Goal: Task Accomplishment & Management: Manage account settings

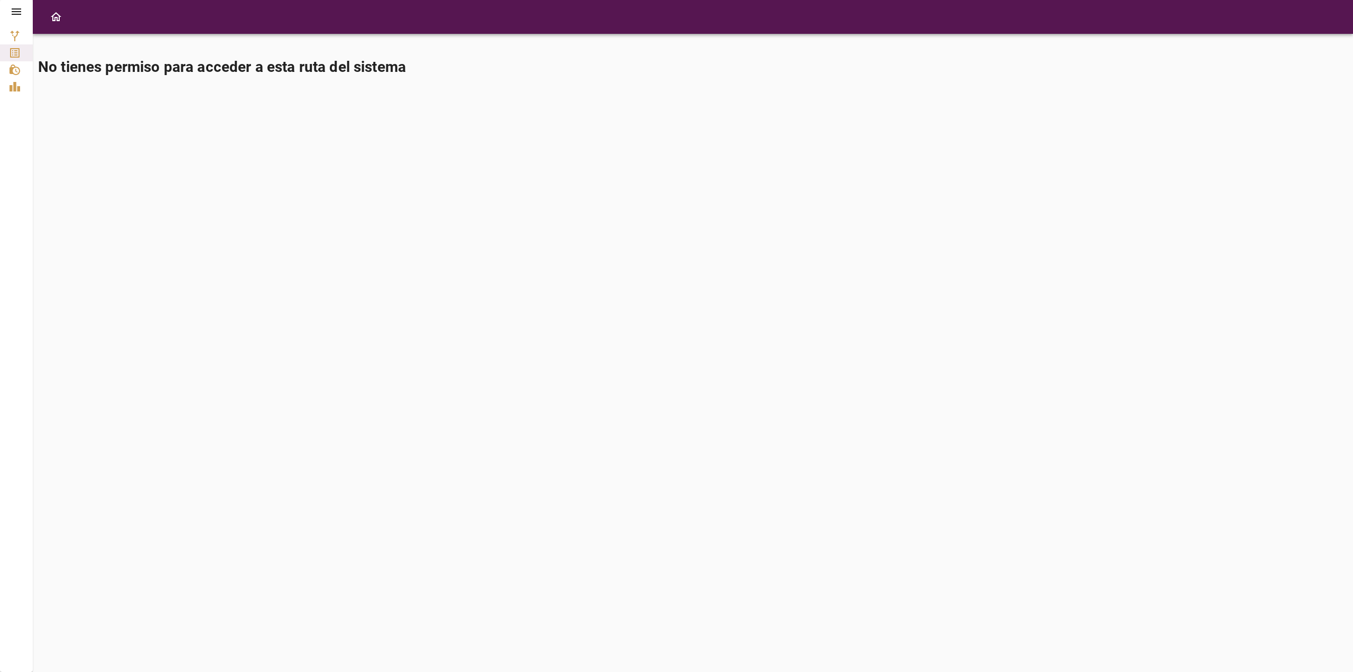
click at [12, 12] on icon at bounding box center [17, 11] width 10 height 6
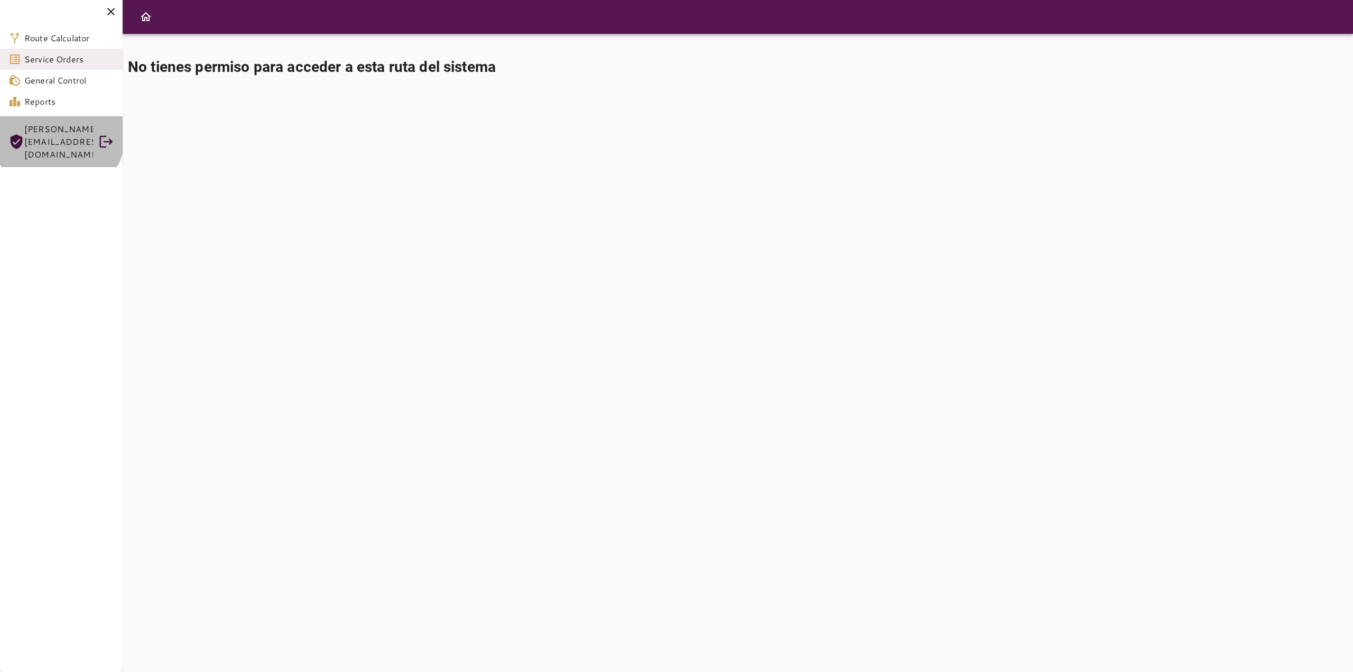
click at [59, 134] on span "[PERSON_NAME][EMAIL_ADDRESS][DOMAIN_NAME]" at bounding box center [58, 142] width 69 height 38
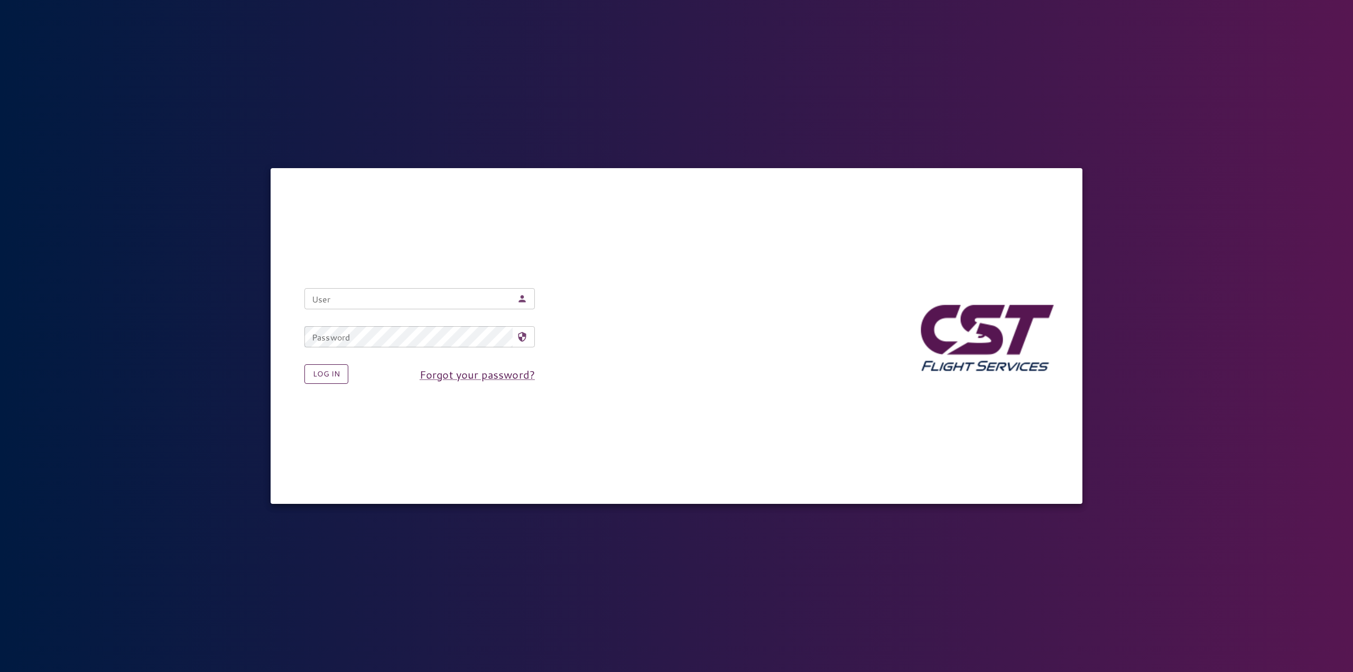
type input "**********"
click at [328, 375] on button "Log in" at bounding box center [327, 374] width 44 height 20
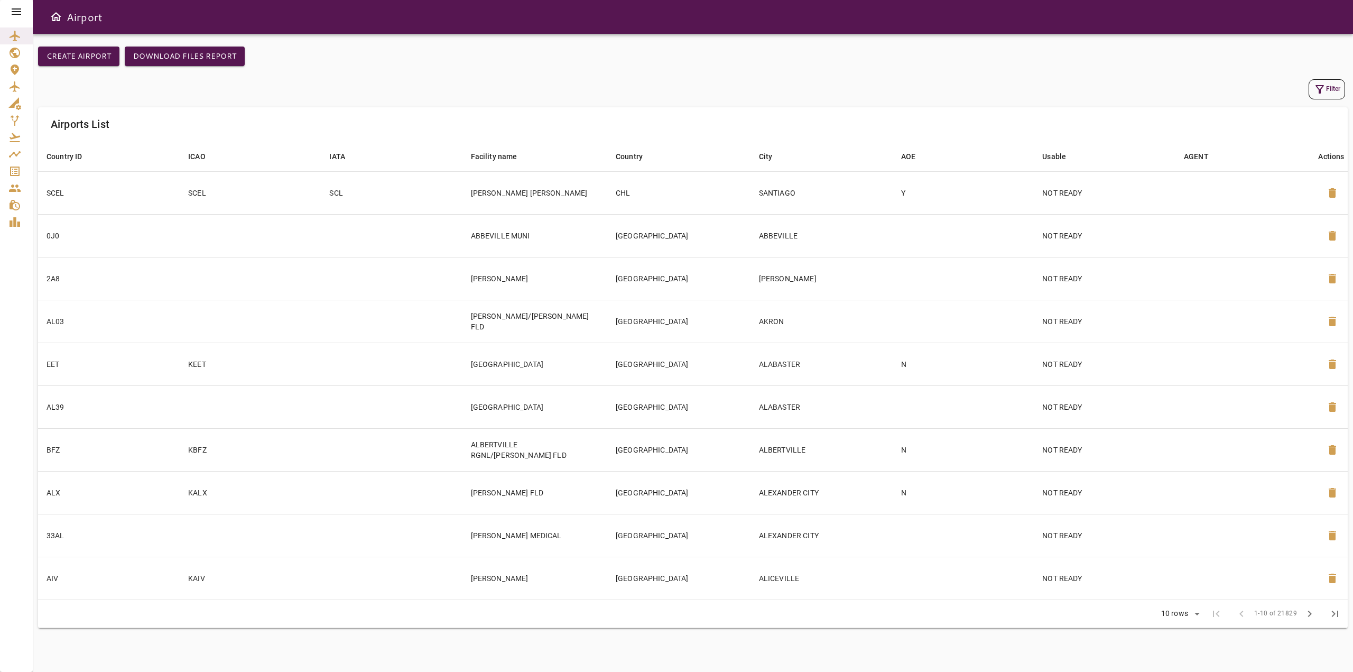
click at [20, 12] on icon at bounding box center [17, 11] width 10 height 6
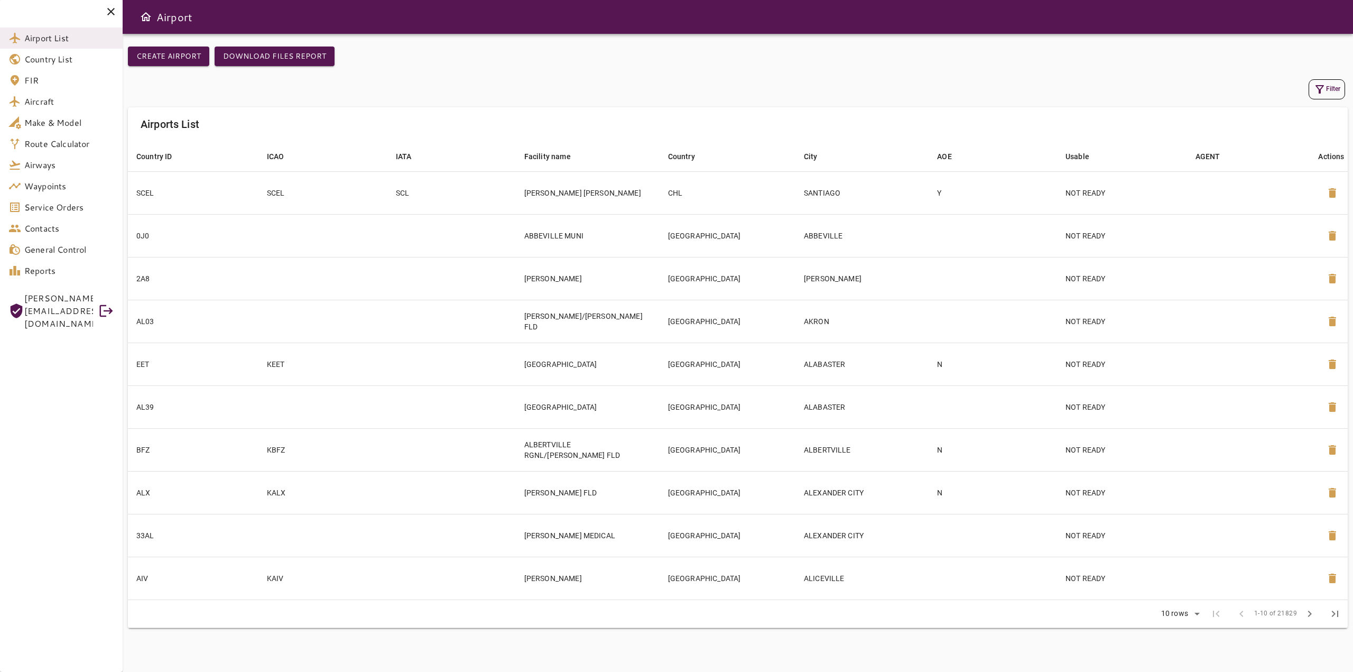
click at [626, 63] on div "Create airport Download Files Report" at bounding box center [738, 62] width 1220 height 30
click at [44, 40] on span "Airport List" at bounding box center [69, 38] width 90 height 13
click at [156, 16] on h6 "Airport" at bounding box center [174, 16] width 36 height 17
click at [62, 140] on span "Route Calculator" at bounding box center [69, 143] width 90 height 13
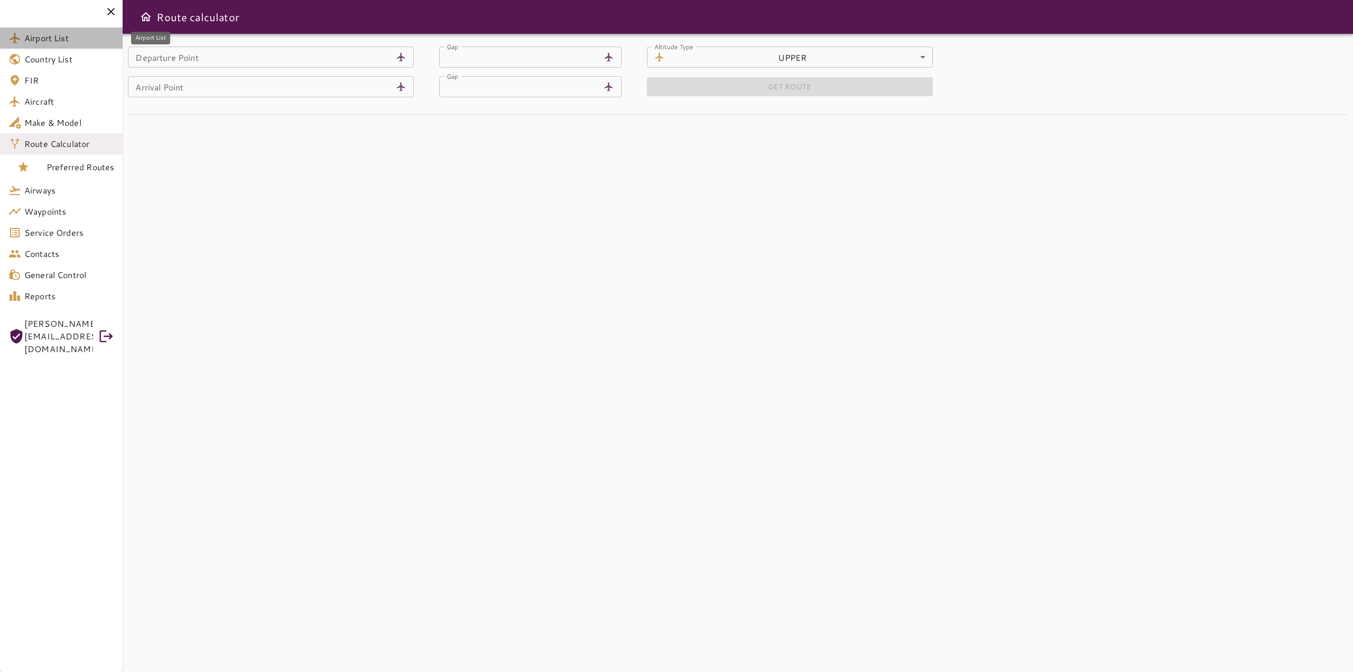
click at [68, 41] on span "Airport List" at bounding box center [69, 38] width 90 height 13
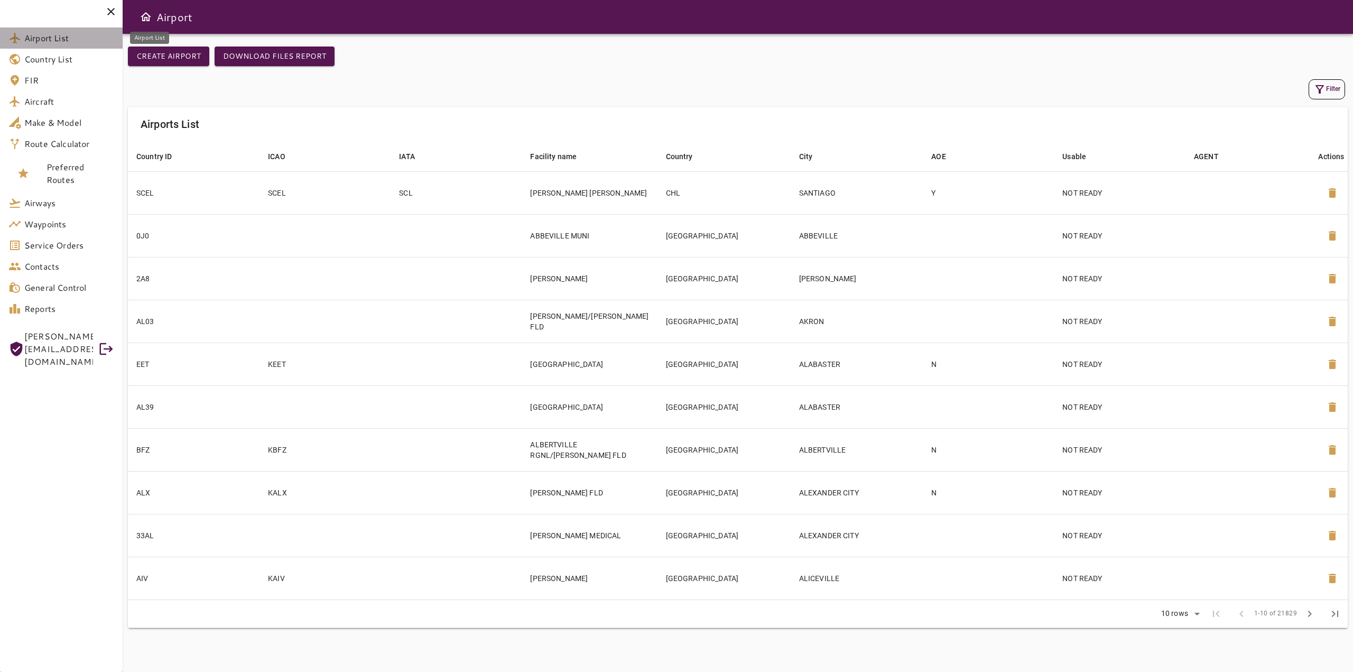
click at [42, 31] on link "Airport List" at bounding box center [61, 37] width 123 height 21
click at [42, 38] on span "Airport List" at bounding box center [69, 38] width 90 height 13
click at [48, 57] on span "Country List" at bounding box center [69, 59] width 90 height 13
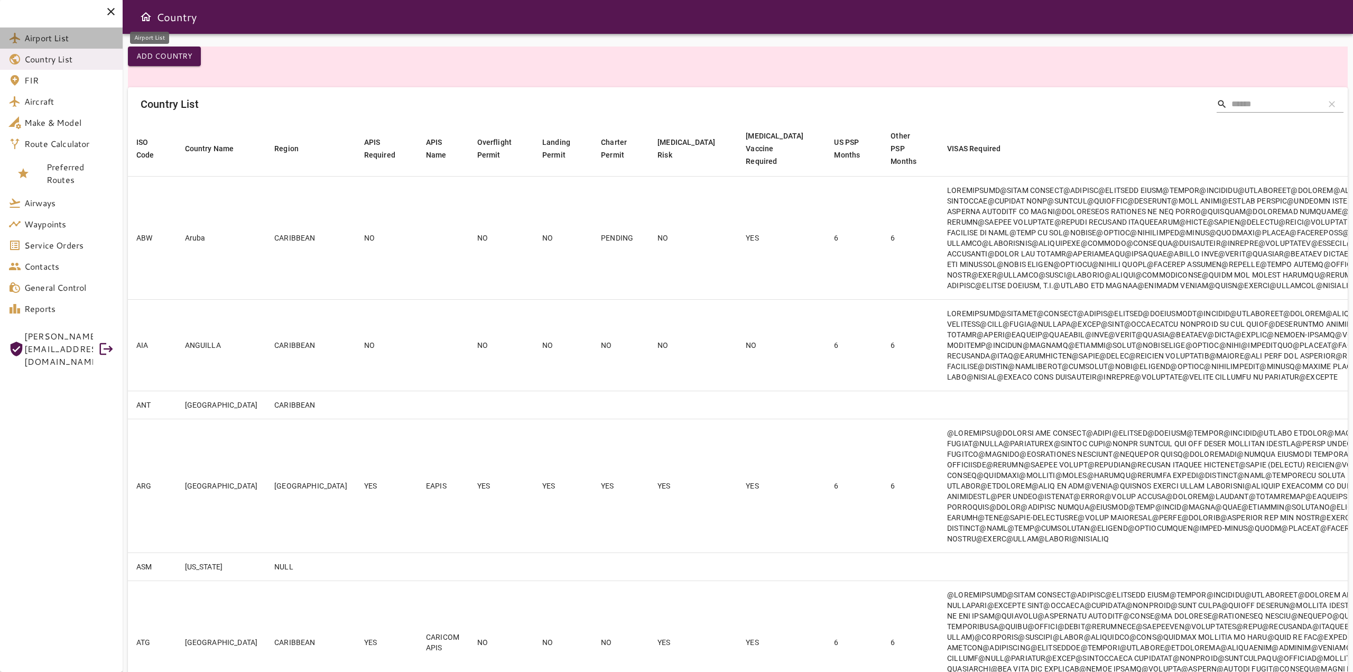
click at [48, 42] on span "Airport List" at bounding box center [69, 38] width 90 height 13
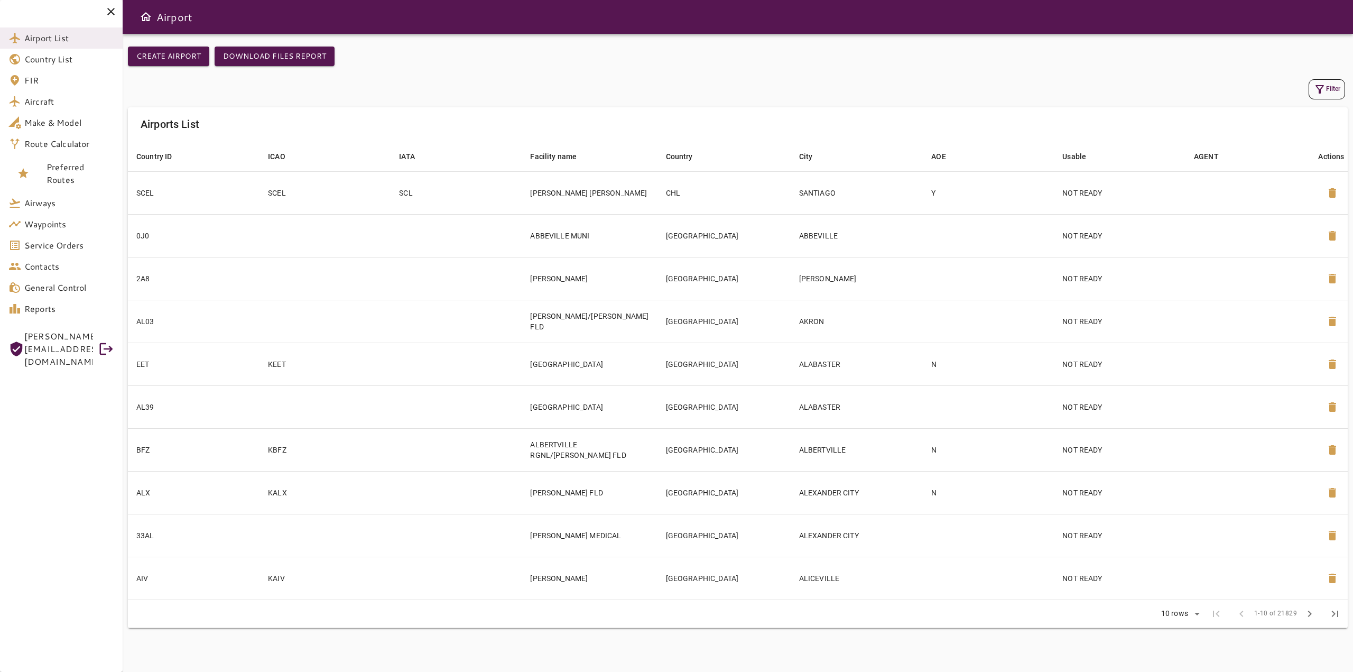
click at [1332, 85] on button "Filter" at bounding box center [1327, 89] width 36 height 20
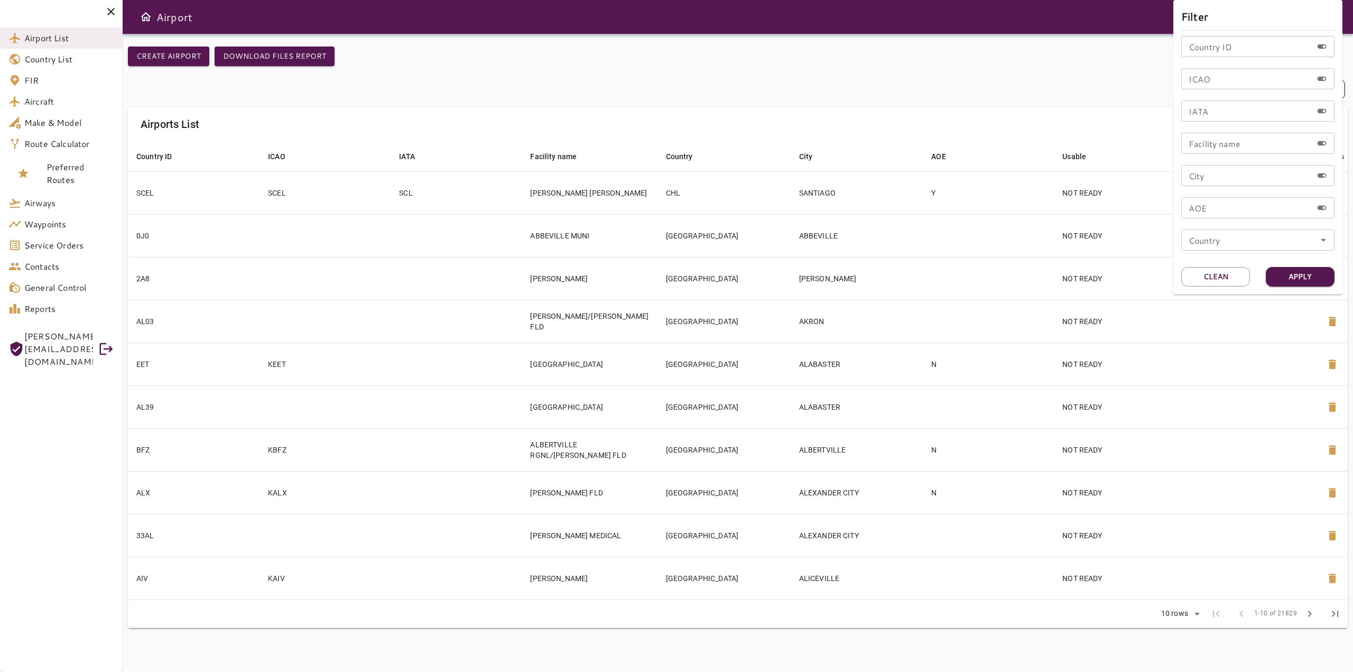
click at [1210, 51] on input "Country ID" at bounding box center [1247, 46] width 131 height 21
click at [1216, 75] on input "ICAO" at bounding box center [1247, 78] width 131 height 21
type input "****"
click at [1290, 274] on button "Apply" at bounding box center [1300, 277] width 69 height 20
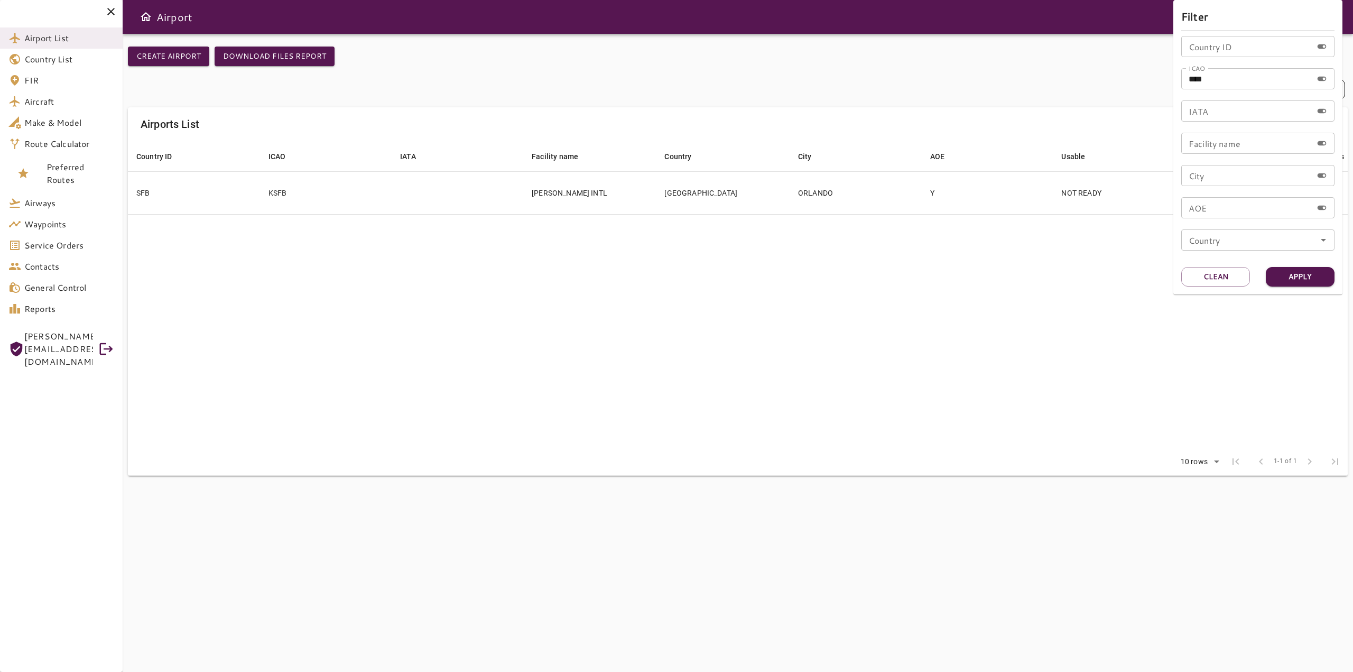
click at [621, 307] on div at bounding box center [676, 336] width 1353 height 672
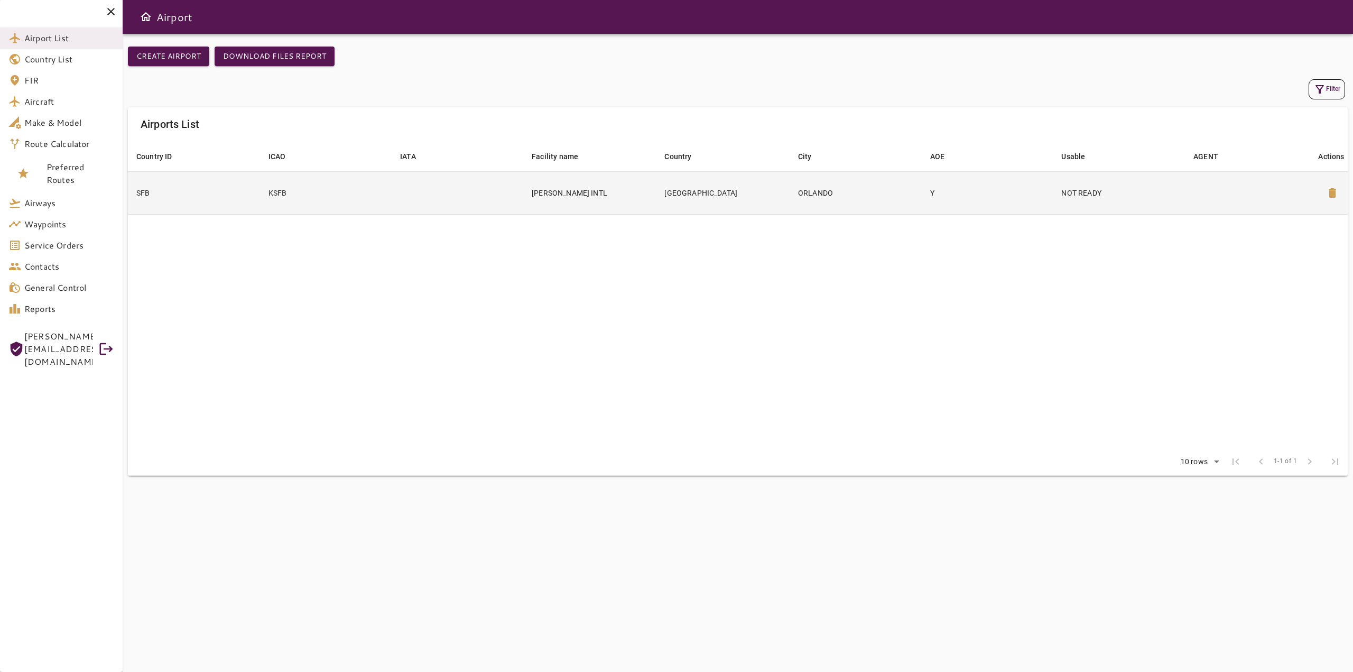
click at [1040, 182] on td "Y" at bounding box center [988, 192] width 132 height 43
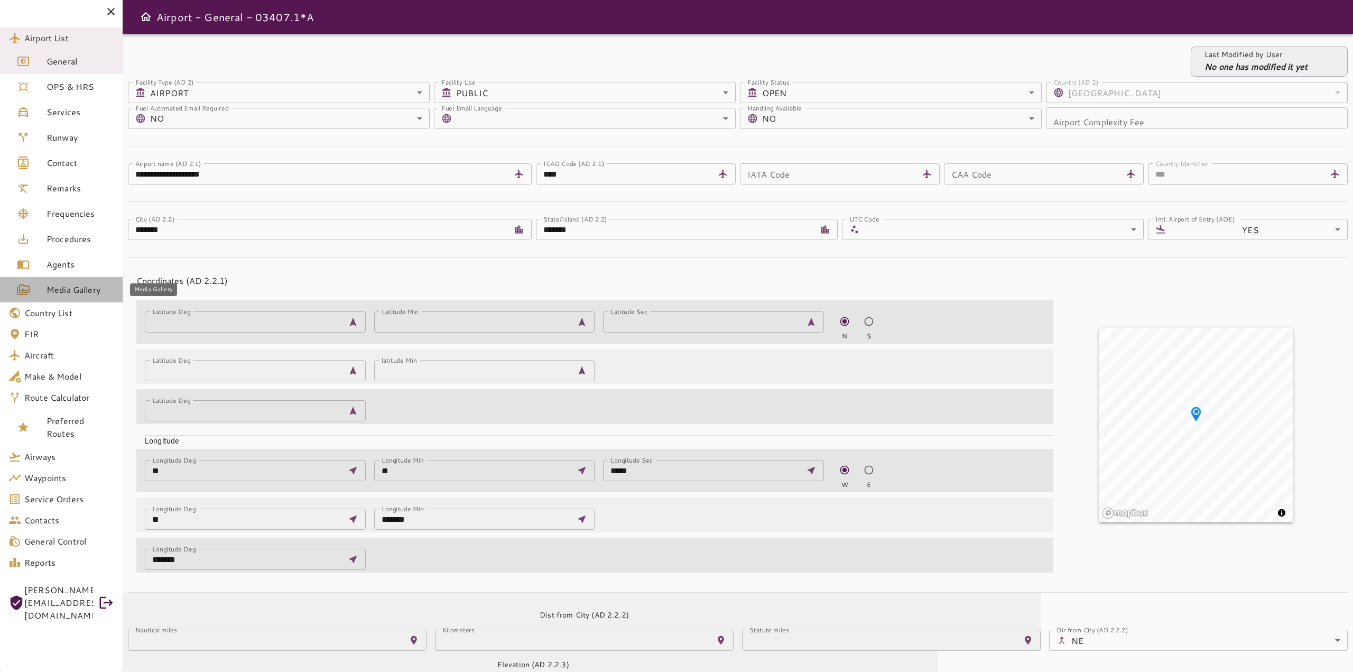
click at [49, 287] on span "Media Gallery" at bounding box center [81, 289] width 68 height 13
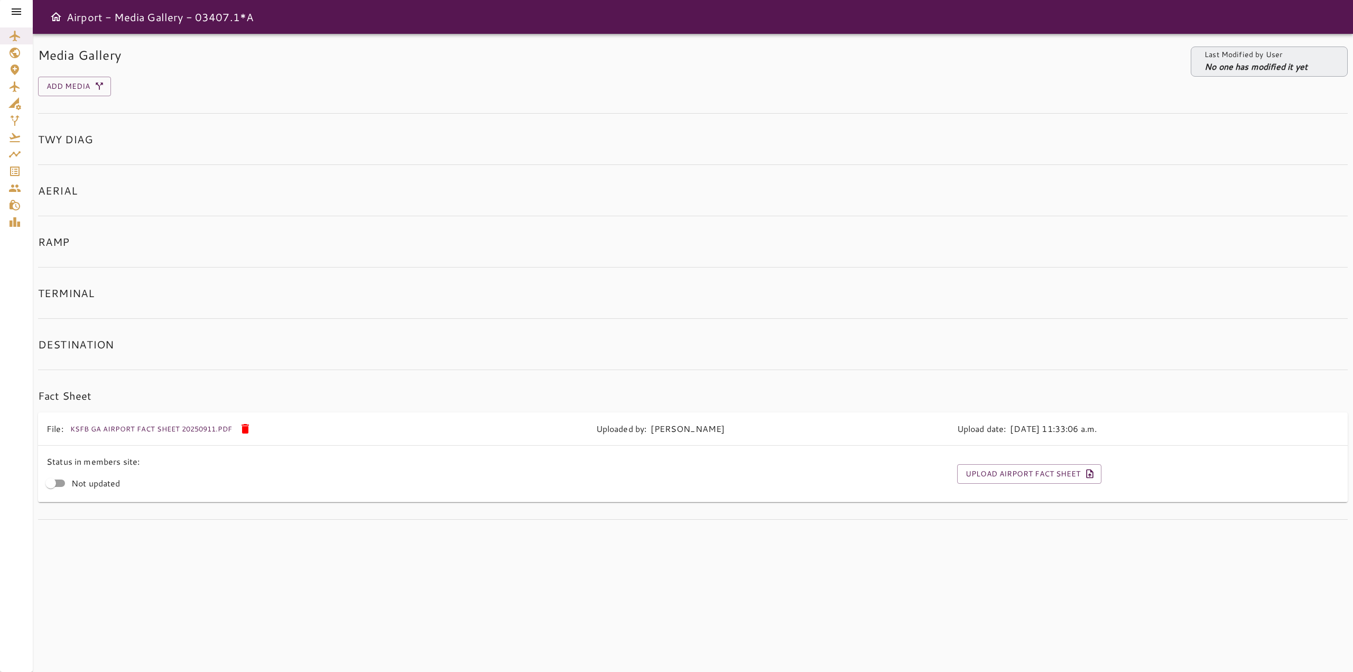
click at [15, 10] on icon at bounding box center [17, 11] width 10 height 6
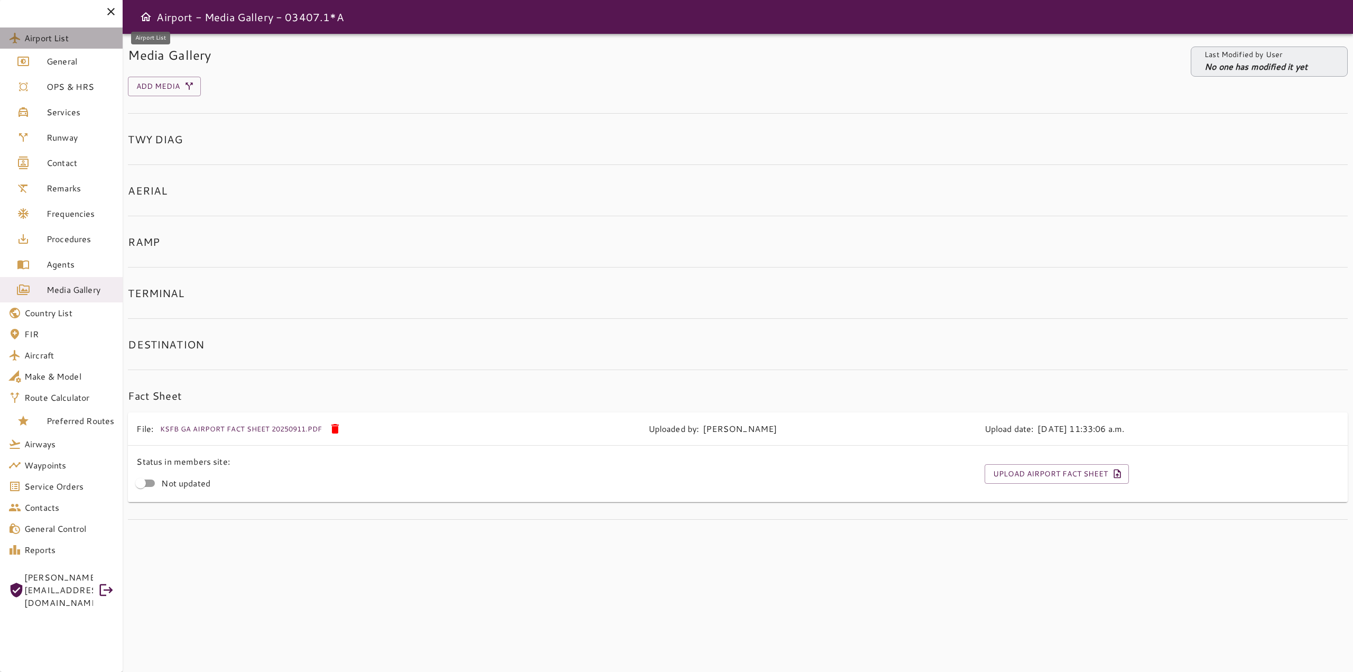
click at [59, 40] on span "Airport List" at bounding box center [69, 38] width 90 height 13
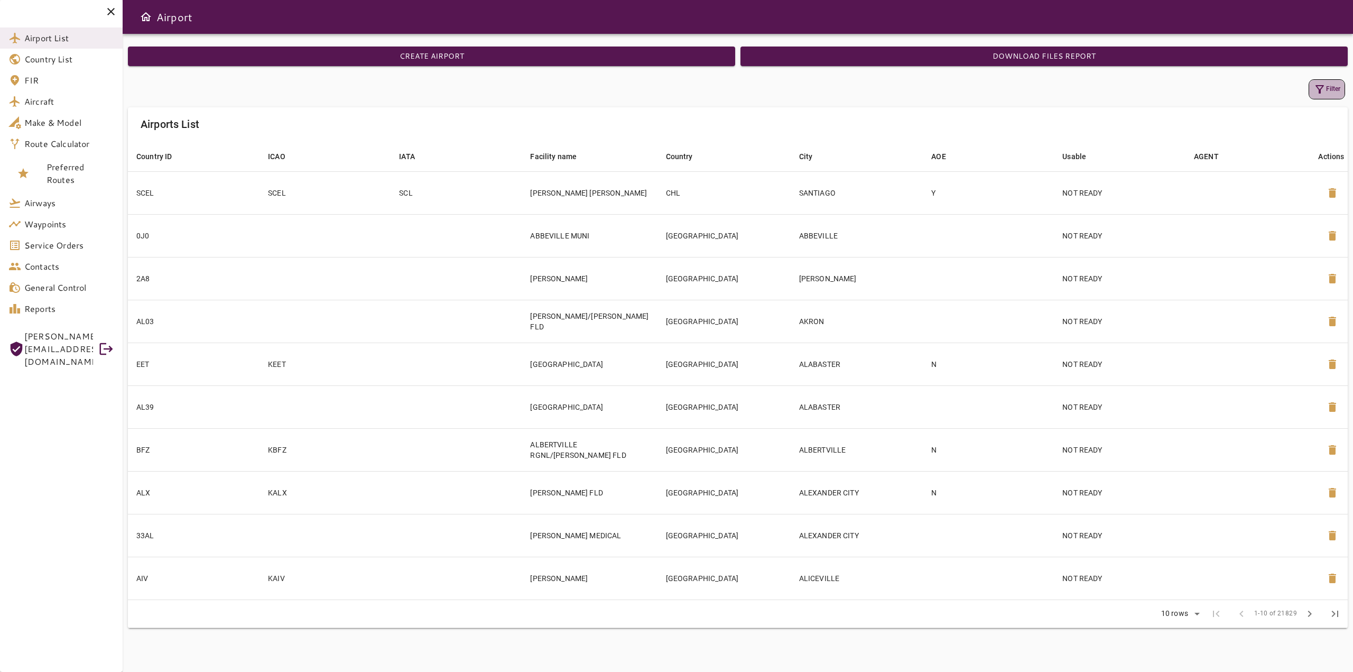
click at [1321, 89] on icon "button" at bounding box center [1320, 89] width 8 height 8
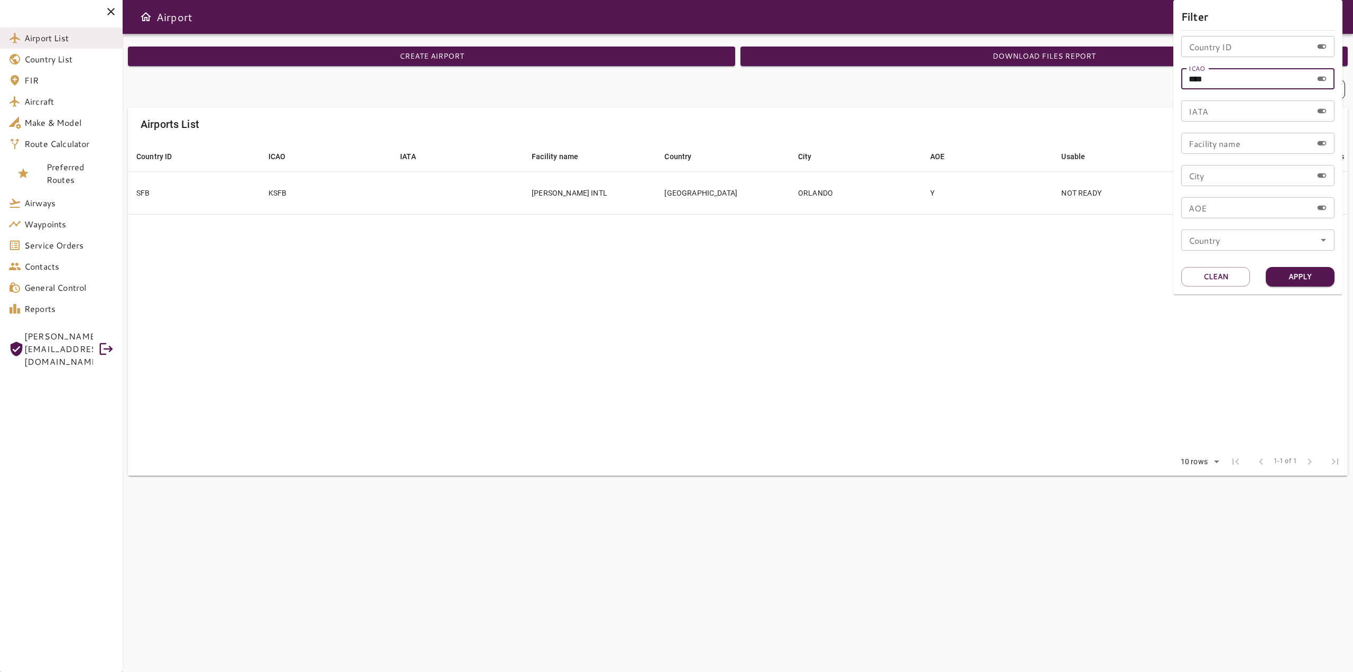
click at [1256, 81] on input "****" at bounding box center [1247, 78] width 131 height 21
type input "****"
click at [1309, 279] on button "Apply" at bounding box center [1300, 277] width 69 height 20
click at [648, 374] on div at bounding box center [676, 336] width 1353 height 672
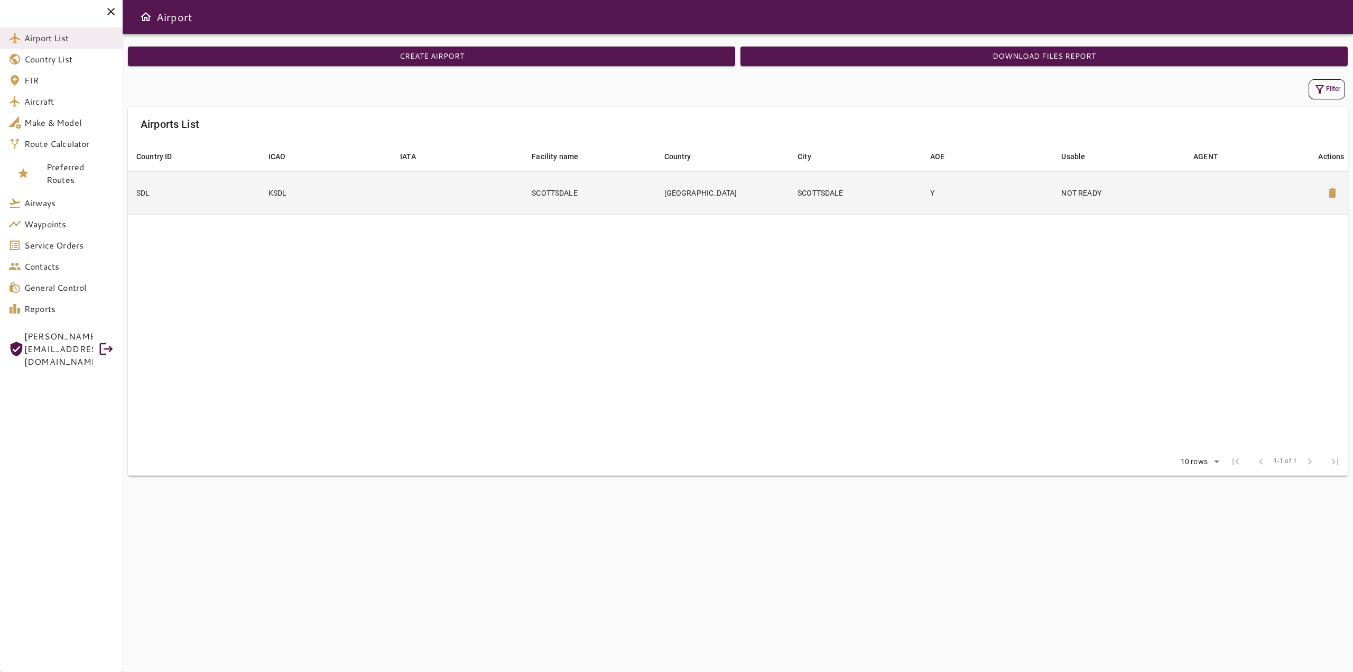
click at [959, 195] on td "Y" at bounding box center [988, 192] width 132 height 43
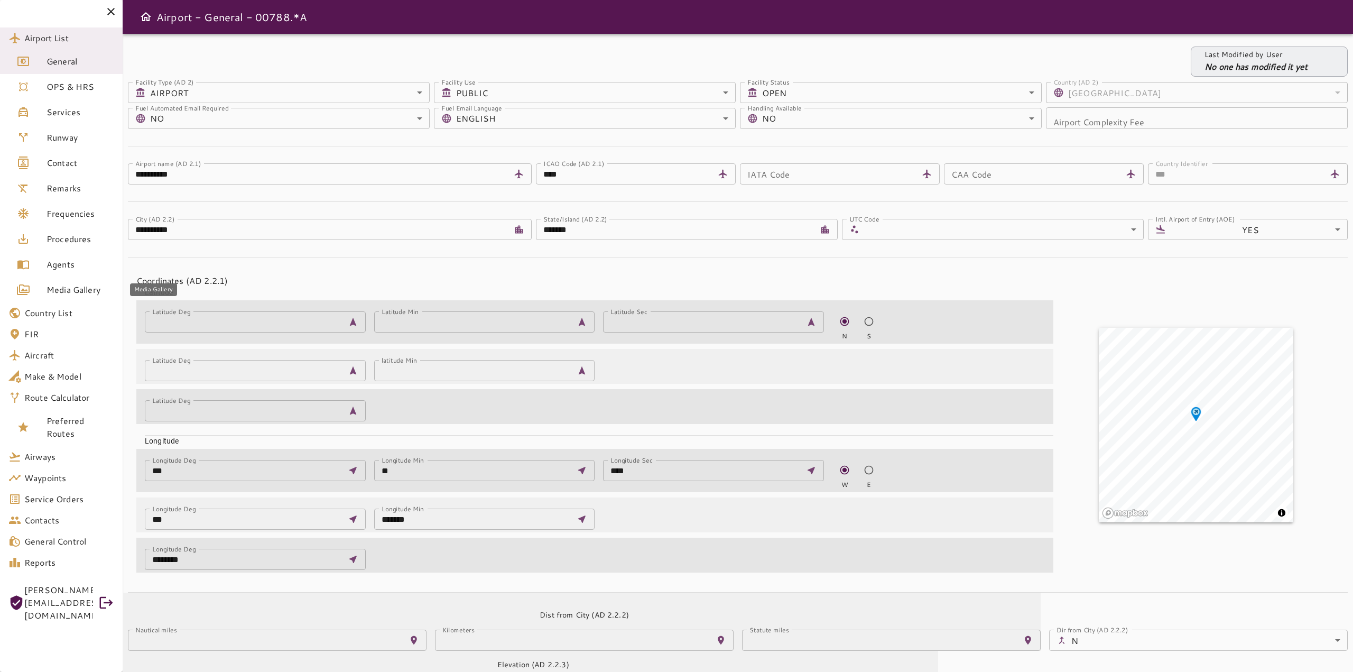
click at [68, 290] on span "Media Gallery" at bounding box center [81, 289] width 68 height 13
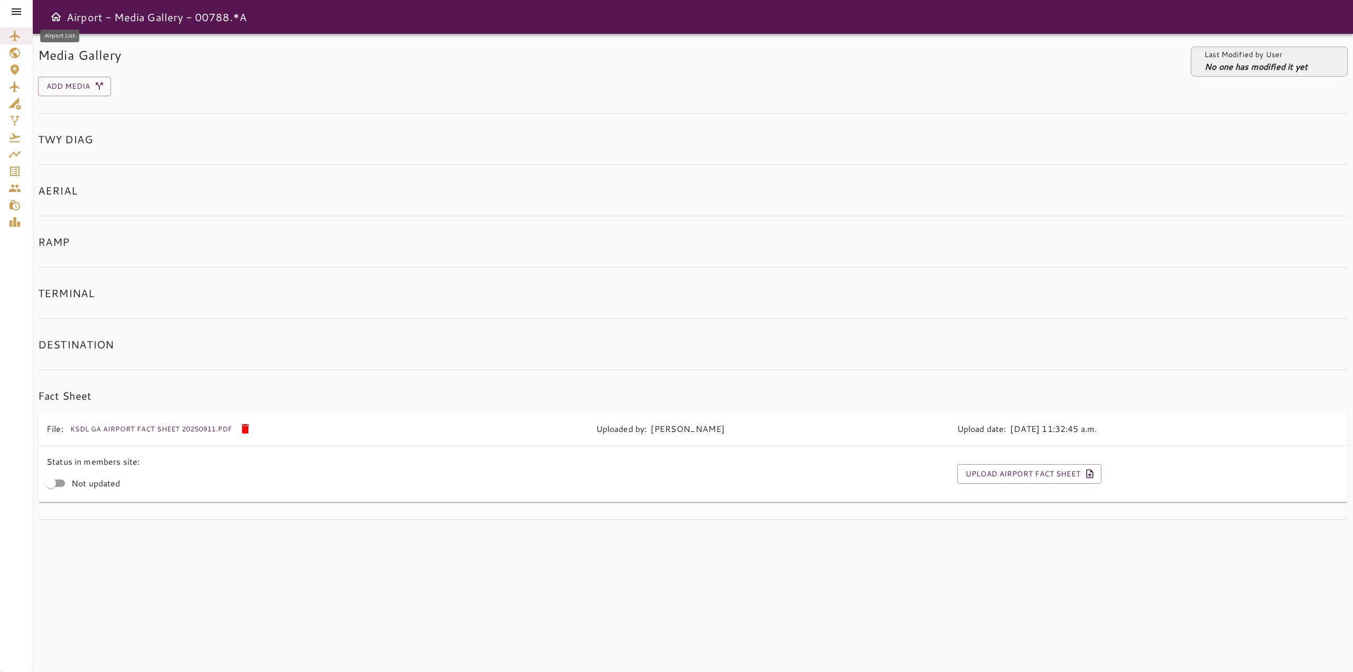
click at [12, 35] on icon "Airport List" at bounding box center [14, 36] width 13 height 13
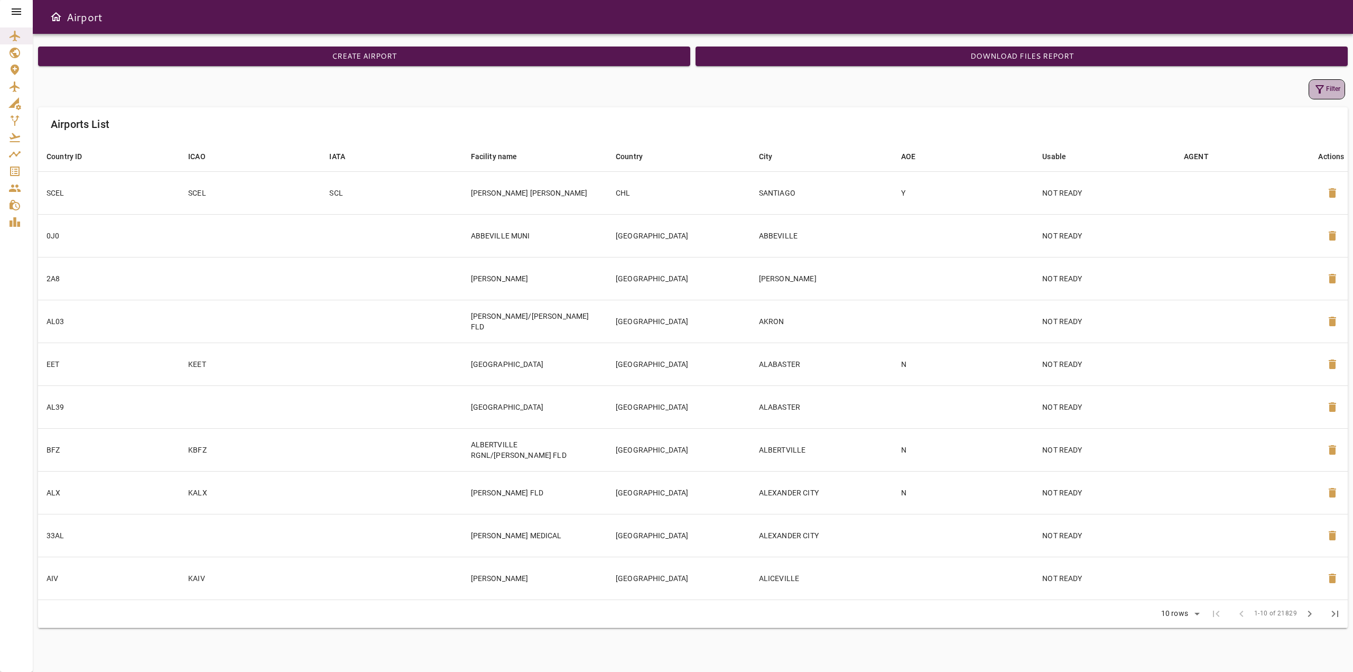
click at [1332, 91] on button "Filter" at bounding box center [1327, 89] width 36 height 20
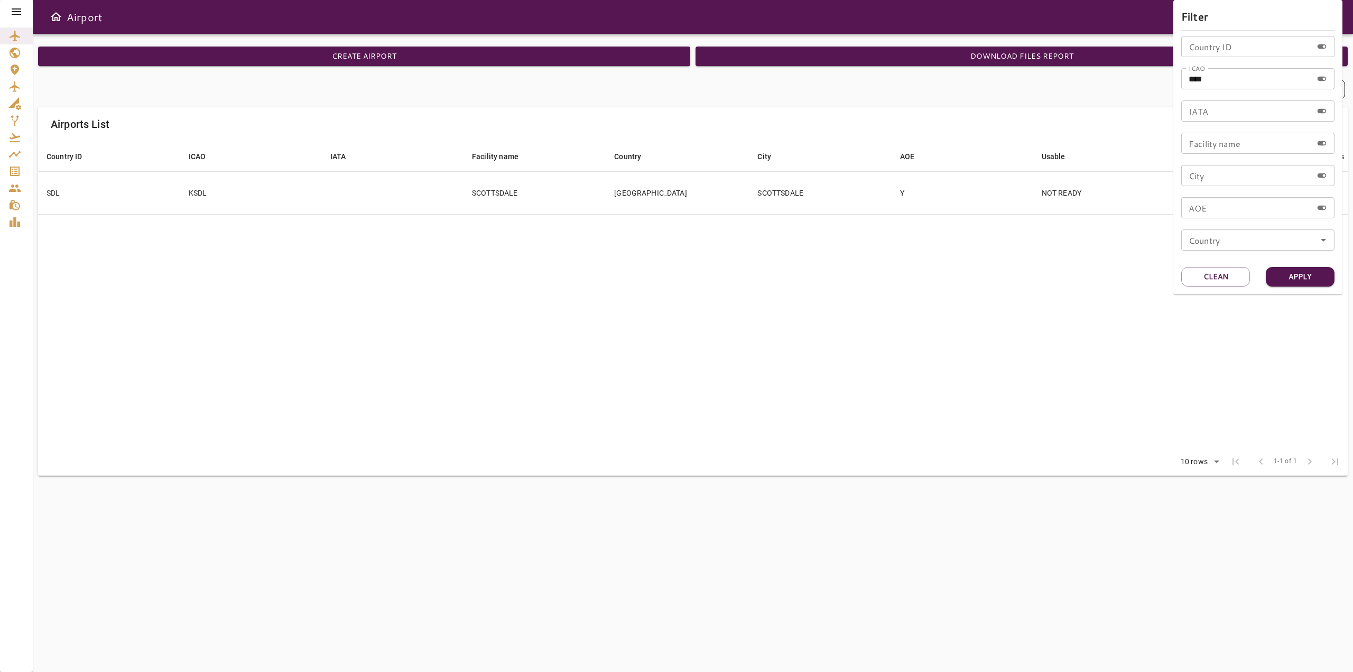
click at [1230, 81] on input "****" at bounding box center [1247, 78] width 131 height 21
type input "****"
click at [1308, 281] on button "Apply" at bounding box center [1300, 277] width 69 height 20
click at [632, 325] on div at bounding box center [676, 336] width 1353 height 672
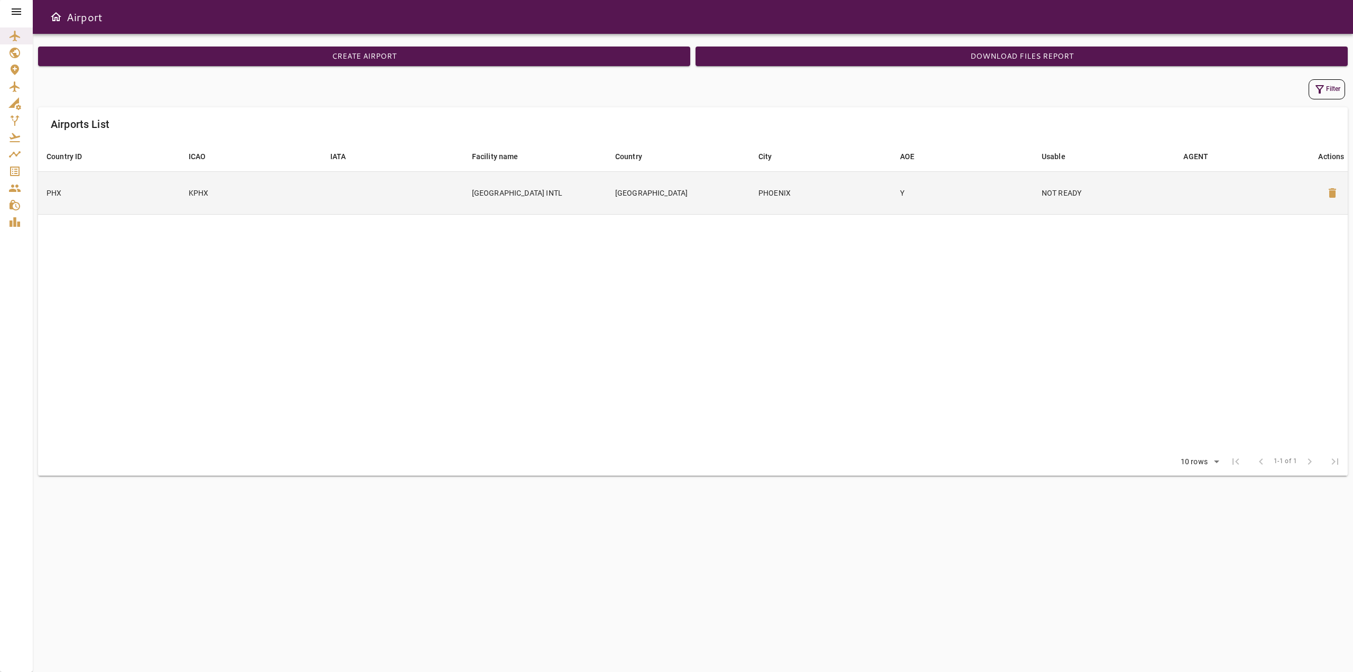
click at [747, 206] on td "USA" at bounding box center [678, 192] width 143 height 43
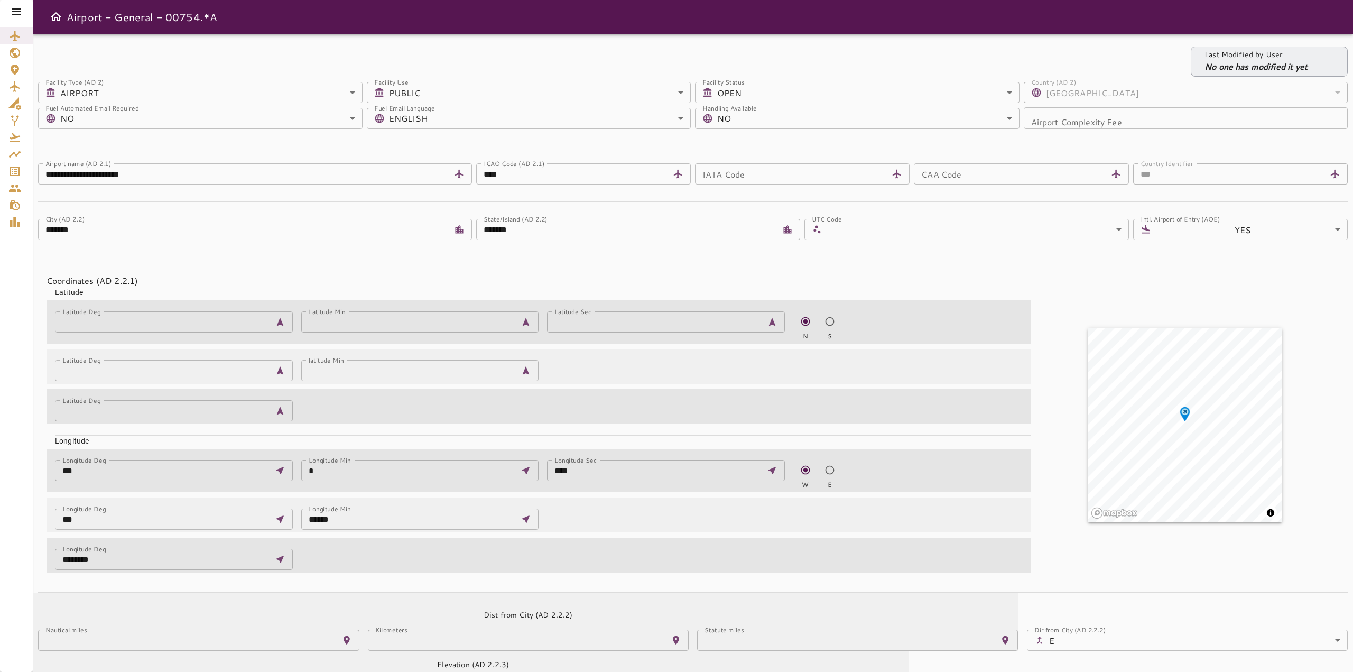
click at [16, 13] on icon at bounding box center [16, 11] width 13 height 13
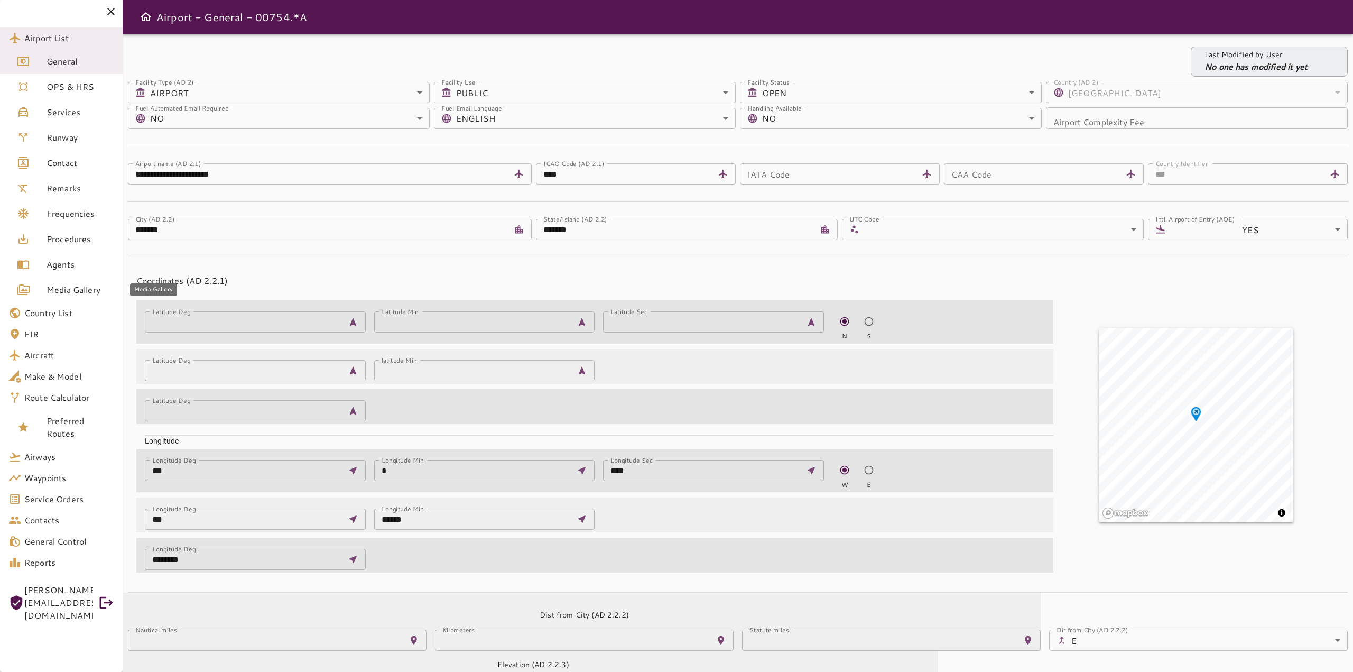
click at [99, 289] on span "Media Gallery" at bounding box center [81, 289] width 68 height 13
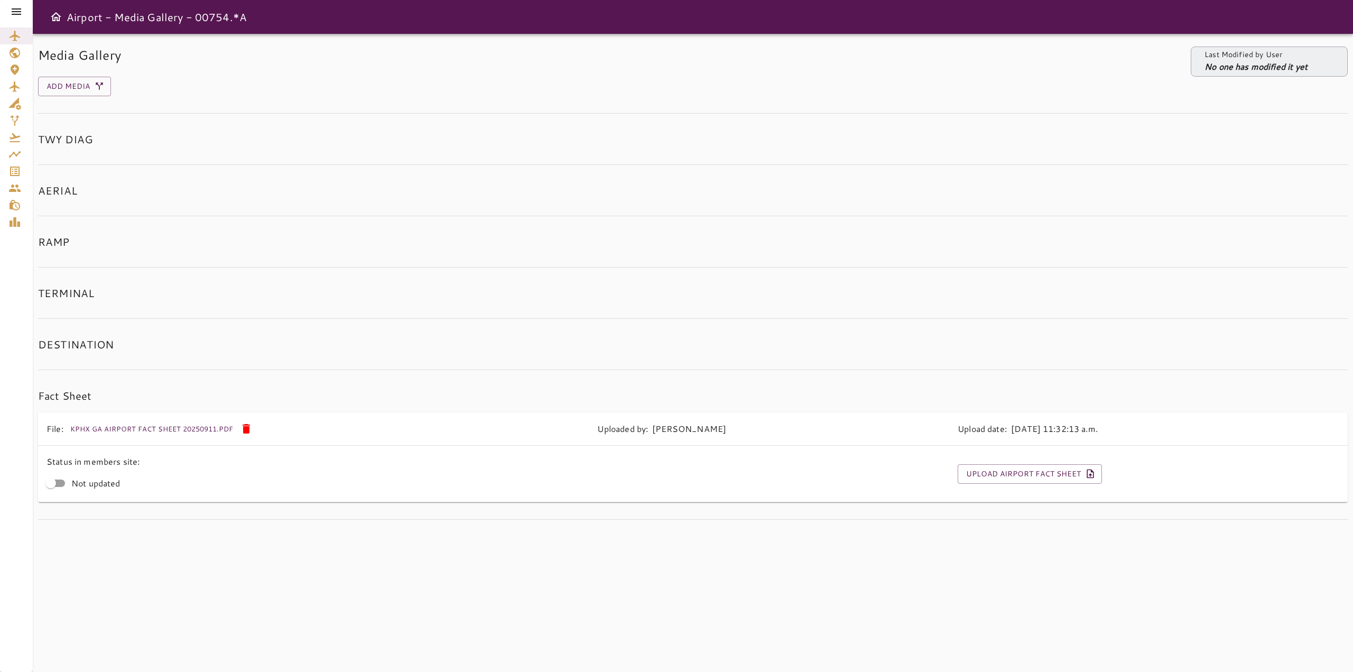
click at [14, 10] on icon at bounding box center [16, 11] width 13 height 13
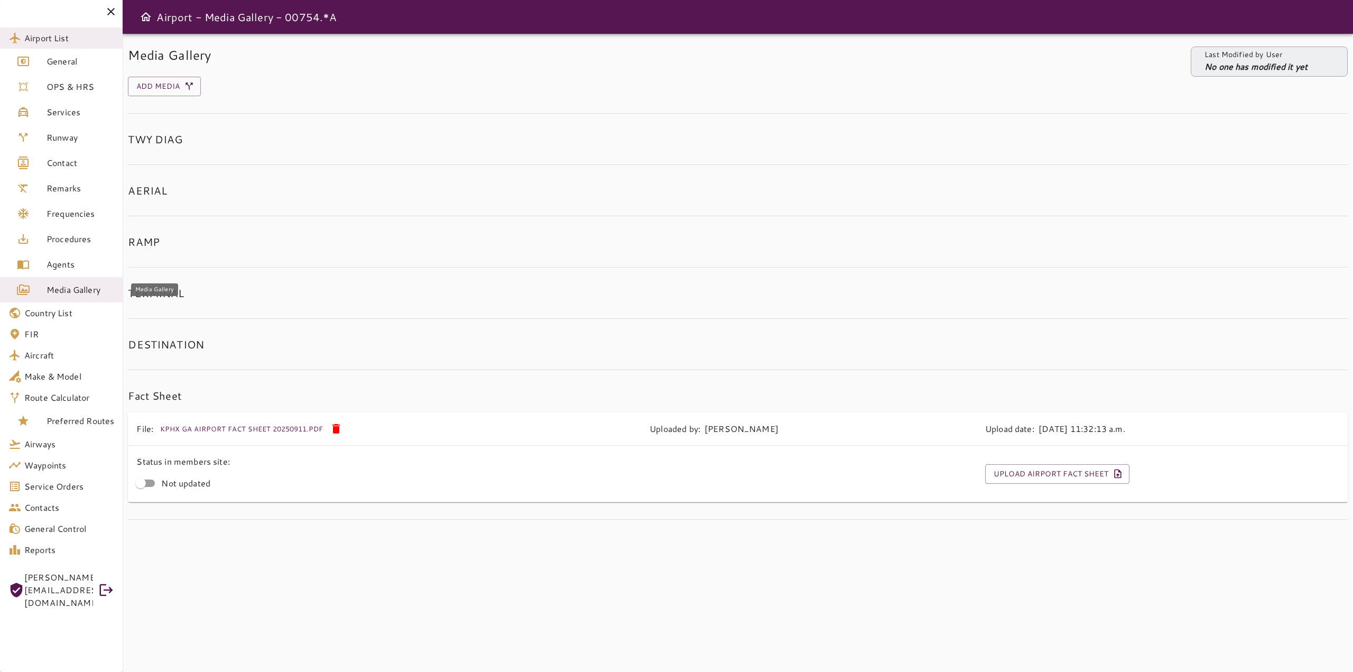
click at [60, 291] on span "Media Gallery" at bounding box center [81, 289] width 68 height 13
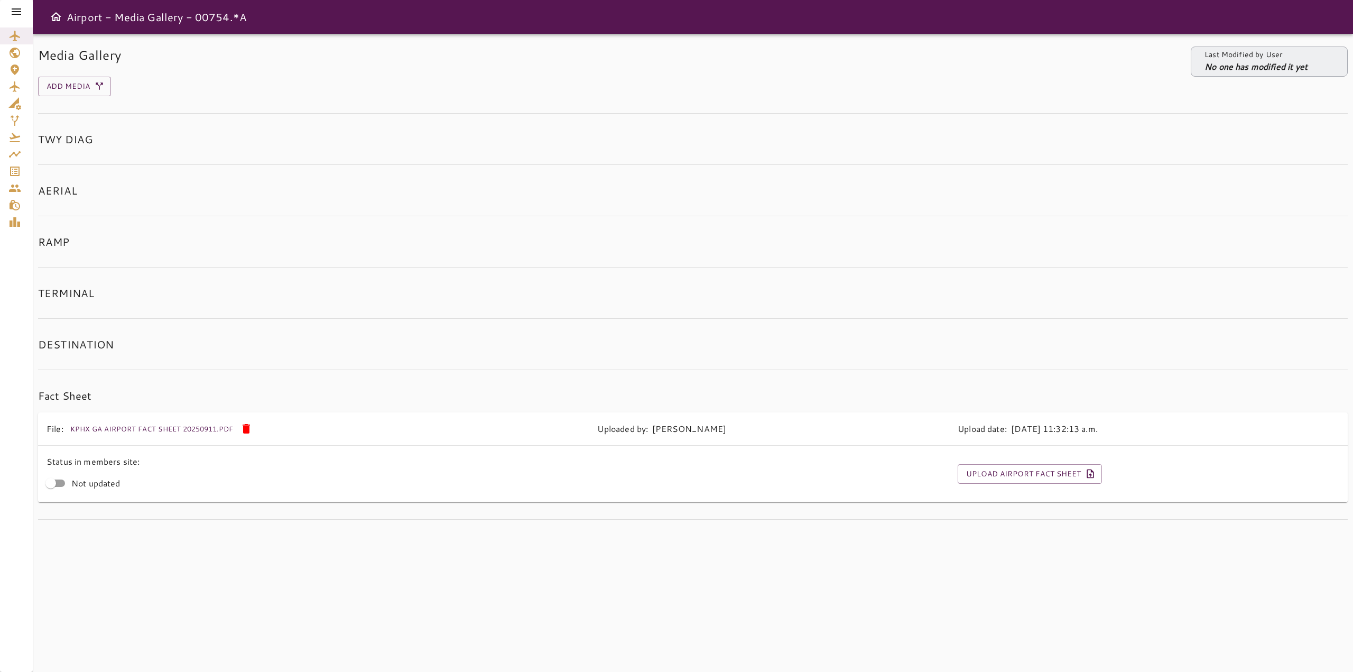
click at [2, 14] on div at bounding box center [16, 11] width 33 height 23
click at [12, 11] on icon at bounding box center [17, 11] width 10 height 6
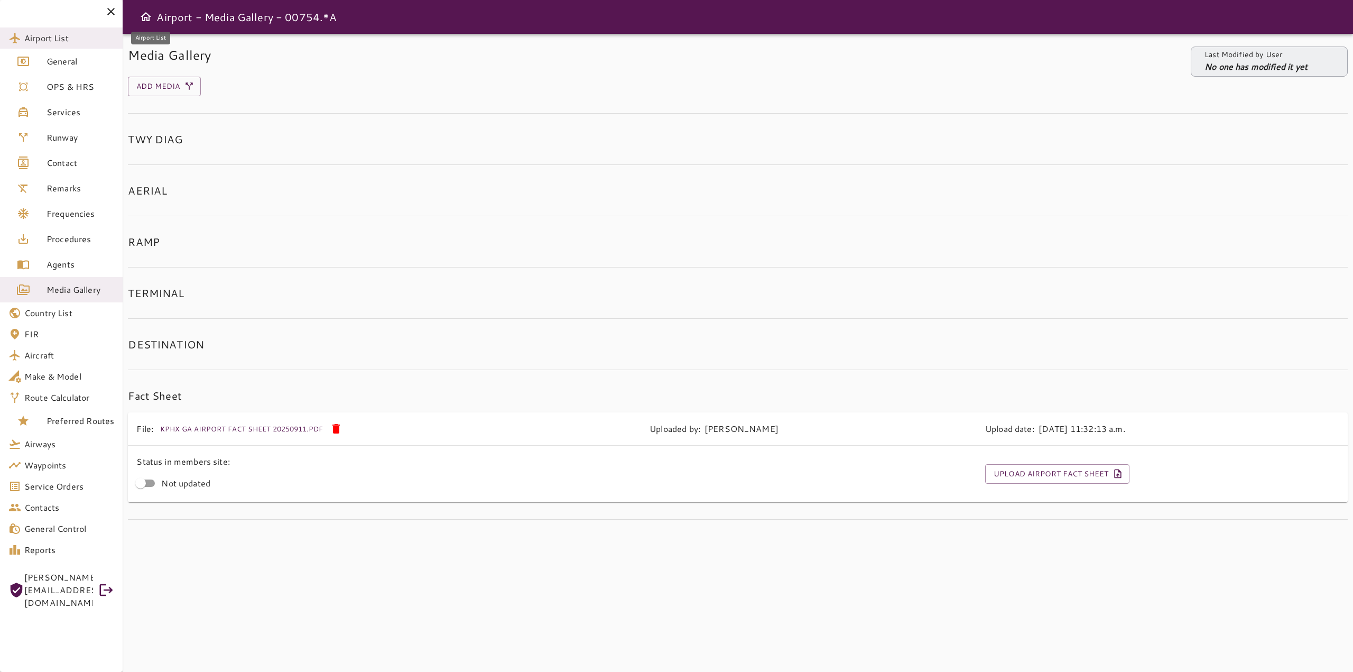
click at [39, 45] on link "Airport List" at bounding box center [61, 37] width 123 height 21
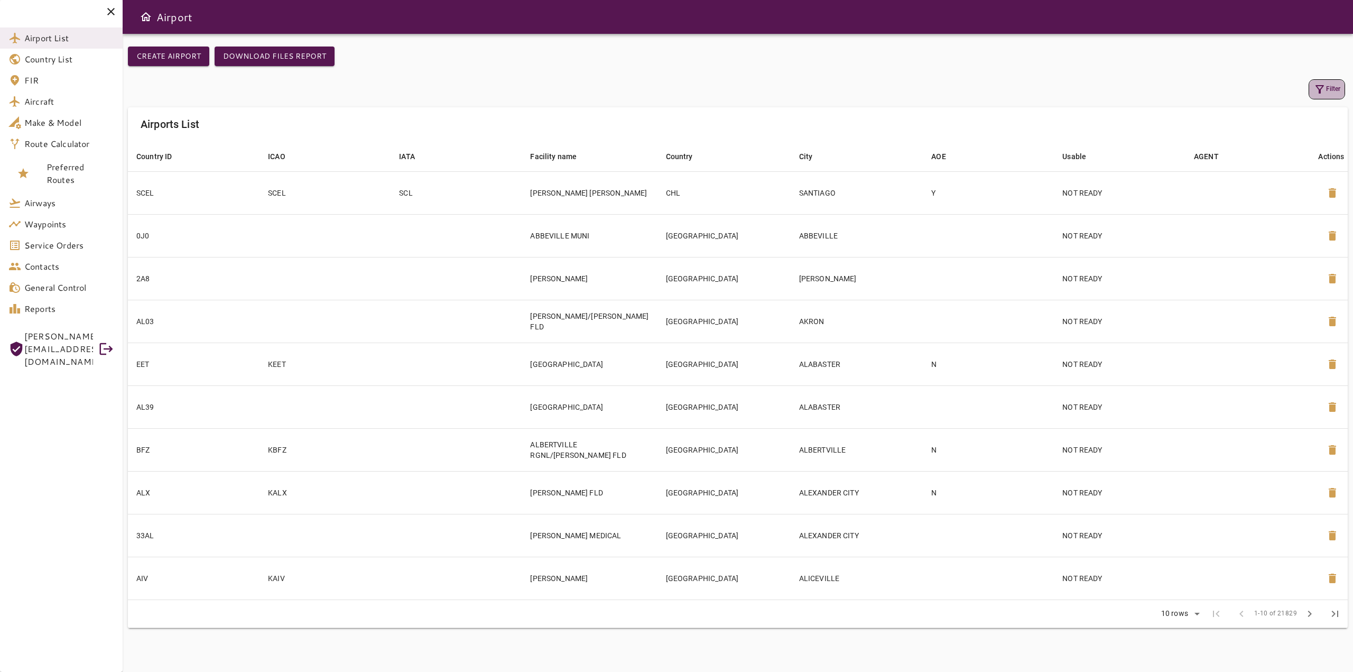
click at [1327, 87] on button "Filter" at bounding box center [1327, 89] width 36 height 20
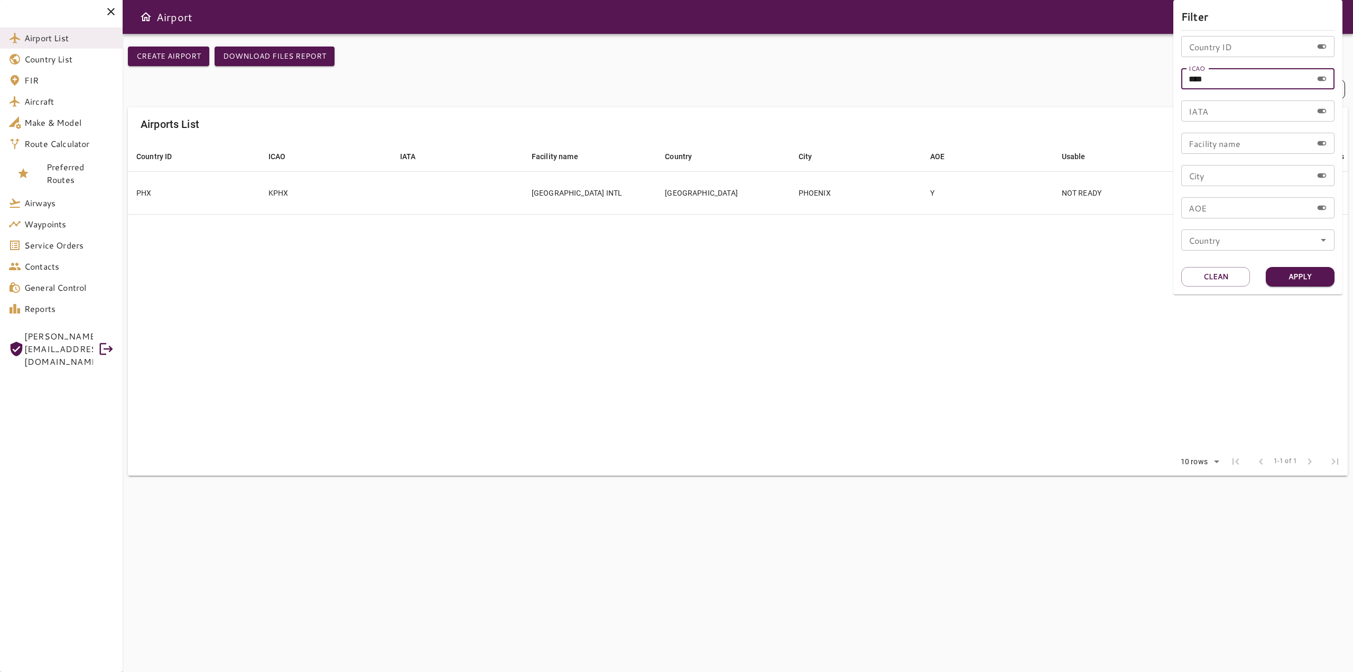
click at [1218, 85] on input "****" at bounding box center [1247, 78] width 131 height 21
type input "****"
click at [1292, 282] on button "Apply" at bounding box center [1300, 277] width 69 height 20
click at [881, 344] on div at bounding box center [676, 336] width 1353 height 672
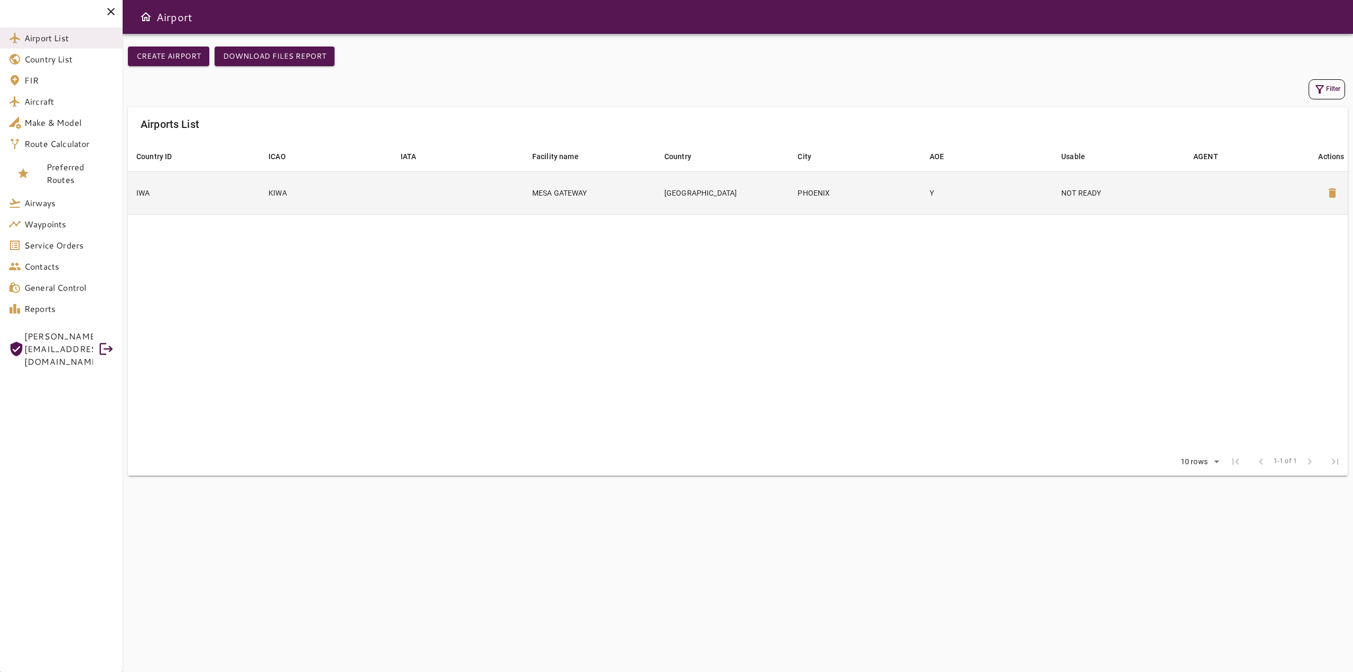
click at [616, 191] on td "MESA GATEWAY" at bounding box center [590, 192] width 132 height 43
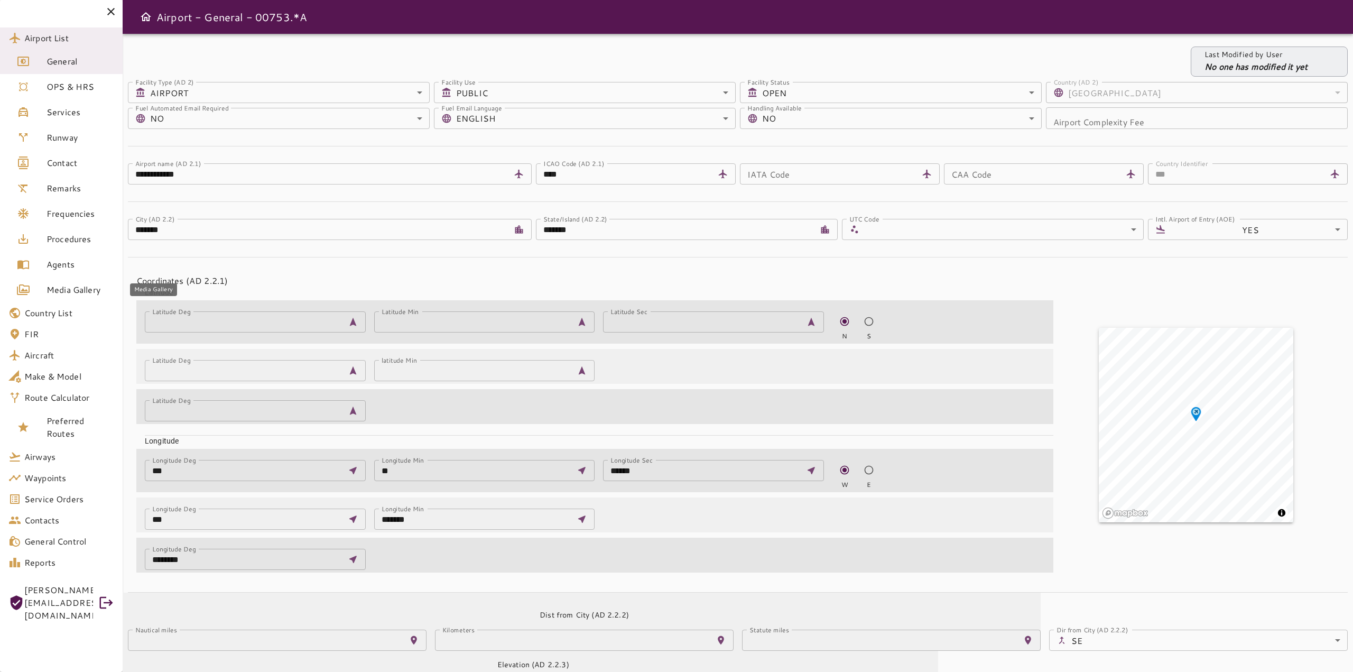
click at [81, 285] on span "Media Gallery" at bounding box center [81, 289] width 68 height 13
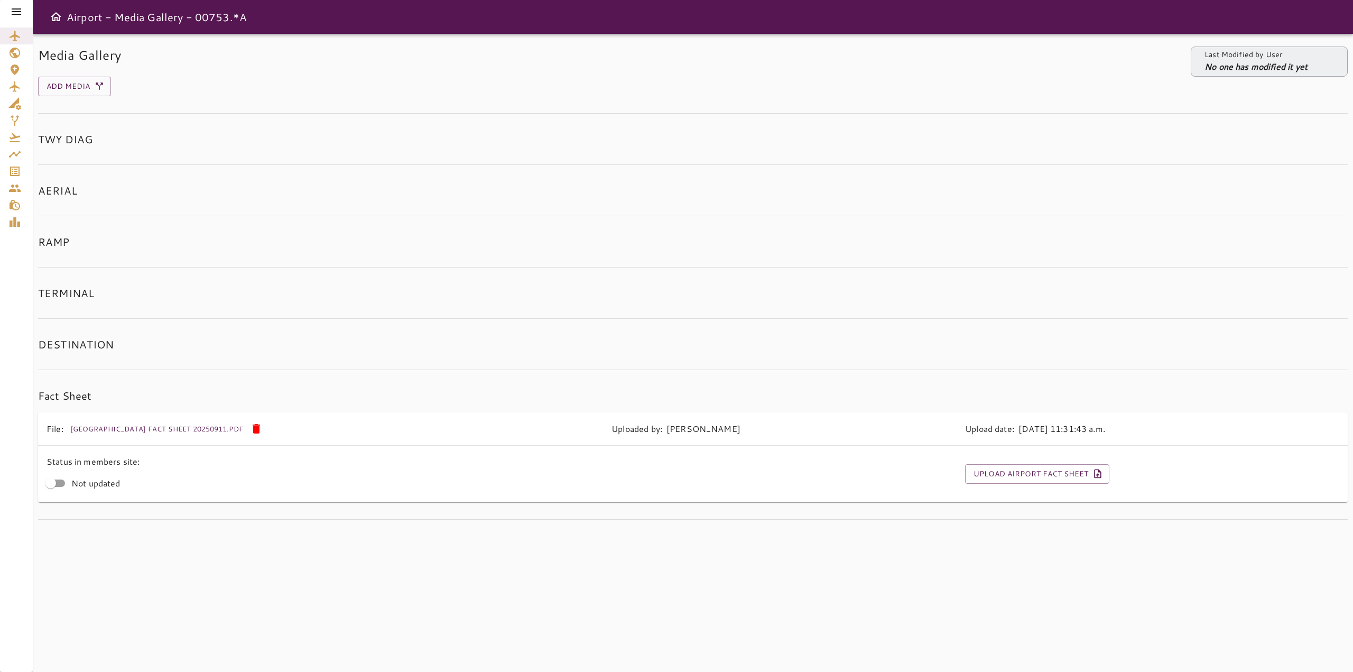
click at [15, 12] on icon at bounding box center [17, 11] width 10 height 6
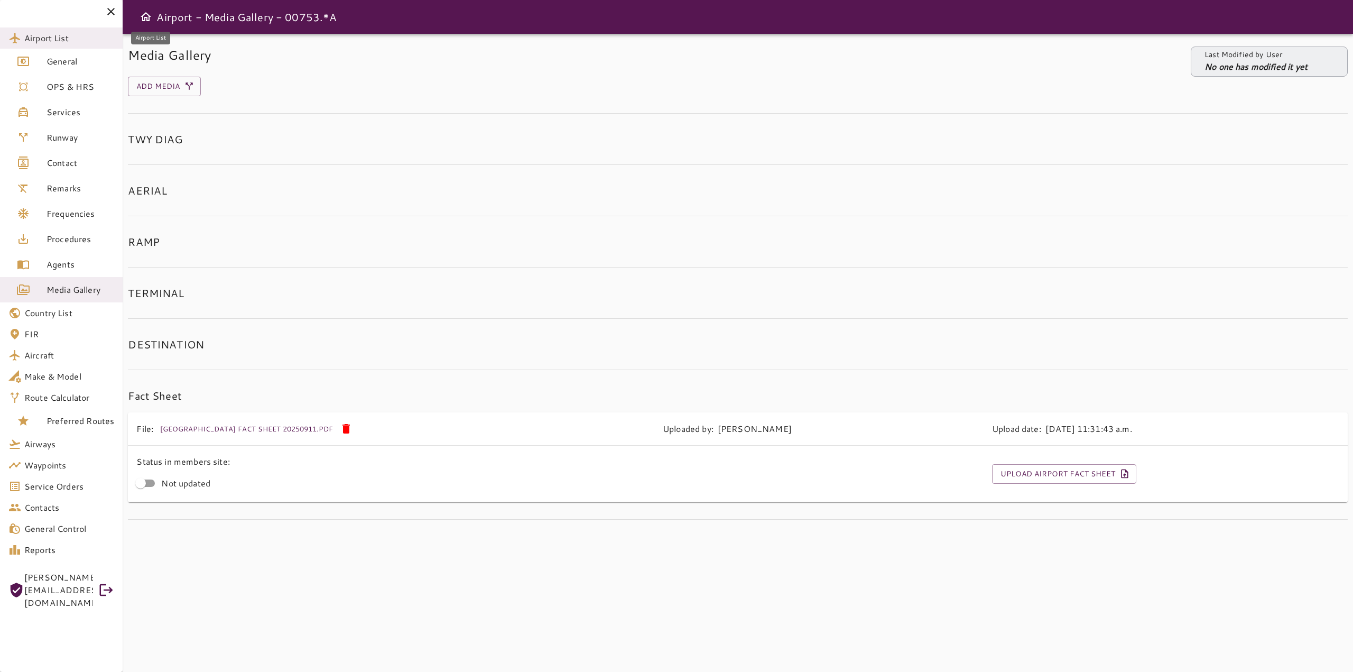
click at [59, 47] on link "Airport List" at bounding box center [61, 37] width 123 height 21
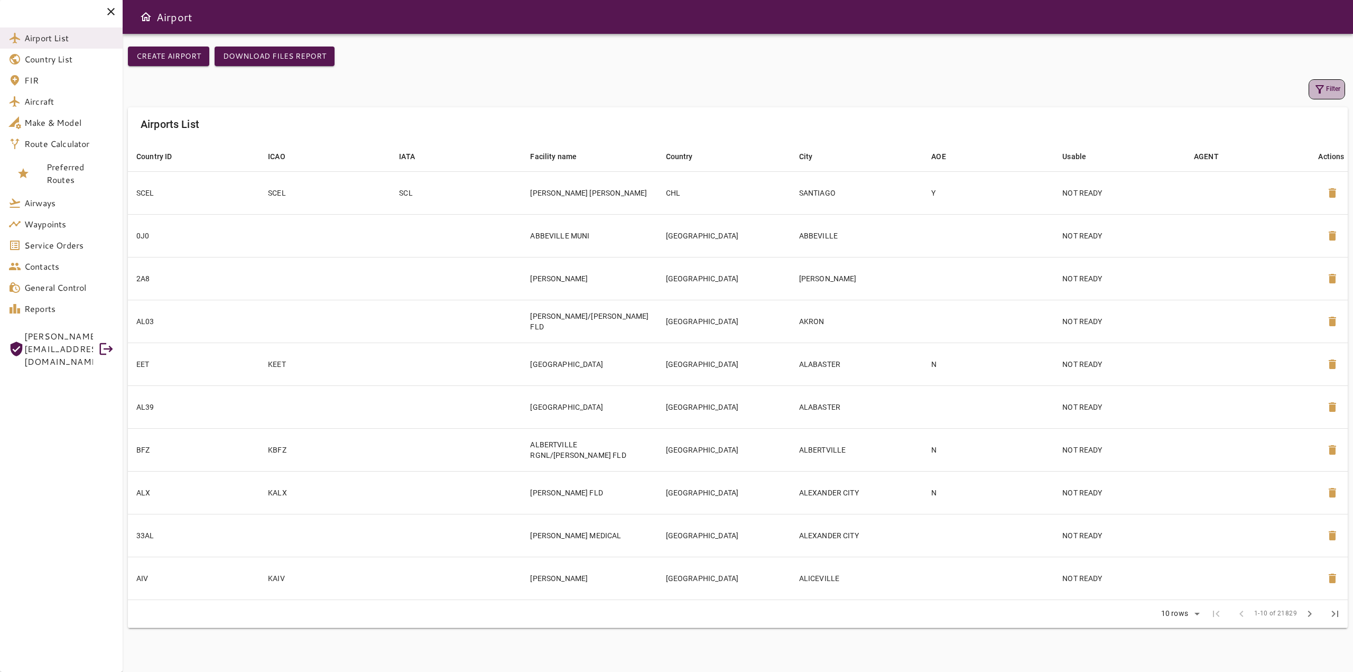
click at [1328, 91] on button "Filter" at bounding box center [1327, 89] width 36 height 20
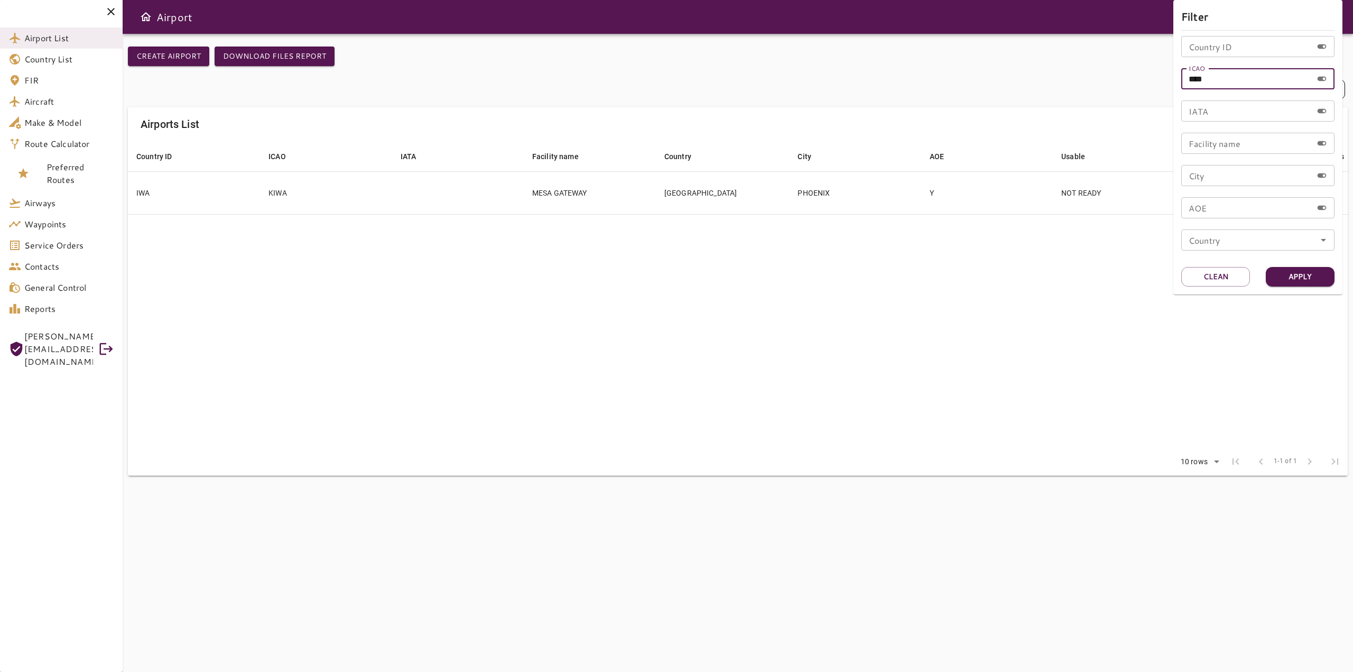
drag, startPoint x: 1246, startPoint y: 80, endPoint x: 1083, endPoint y: 86, distance: 163.5
click at [1085, 87] on div "Filter Country ID Country ID ICAO **** ICAO IATA IATA Facility name Facility na…" at bounding box center [676, 336] width 1353 height 672
type input "****"
click at [1316, 281] on button "Apply" at bounding box center [1300, 277] width 69 height 20
click at [666, 272] on div at bounding box center [676, 336] width 1353 height 672
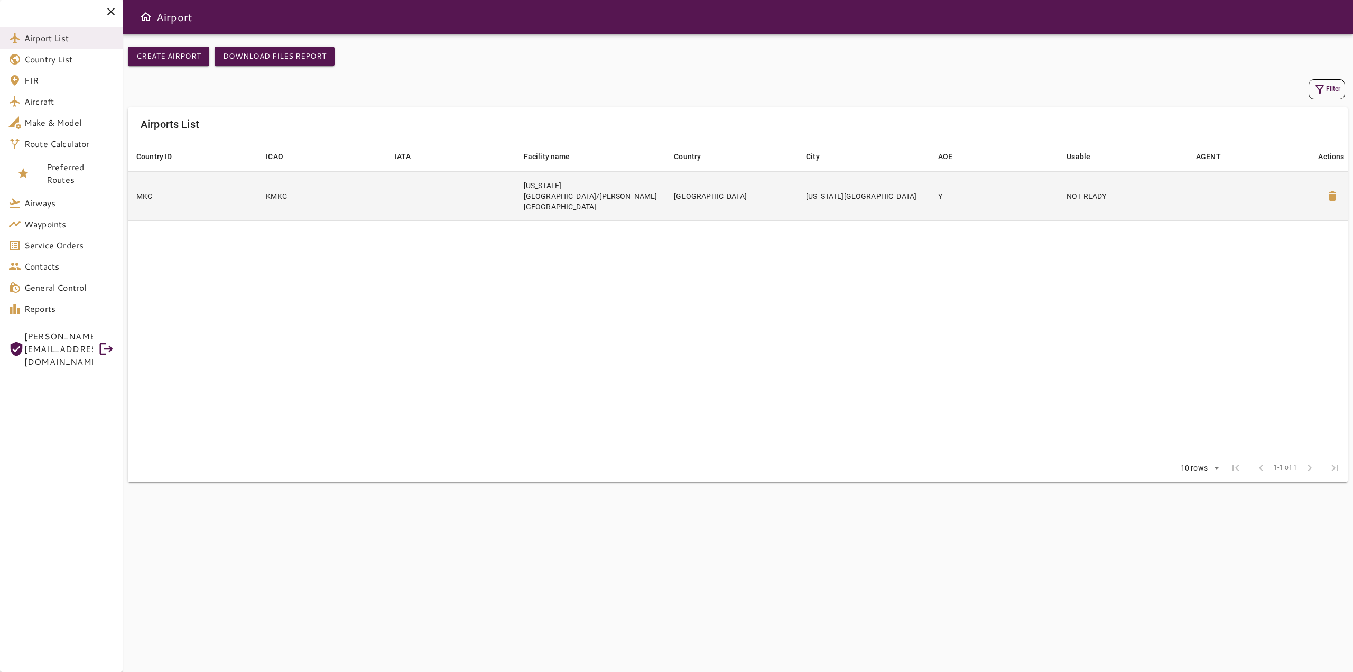
click at [624, 198] on td "KANSAS CITY DOWNTOWN/WHEELER FLD" at bounding box center [590, 195] width 151 height 49
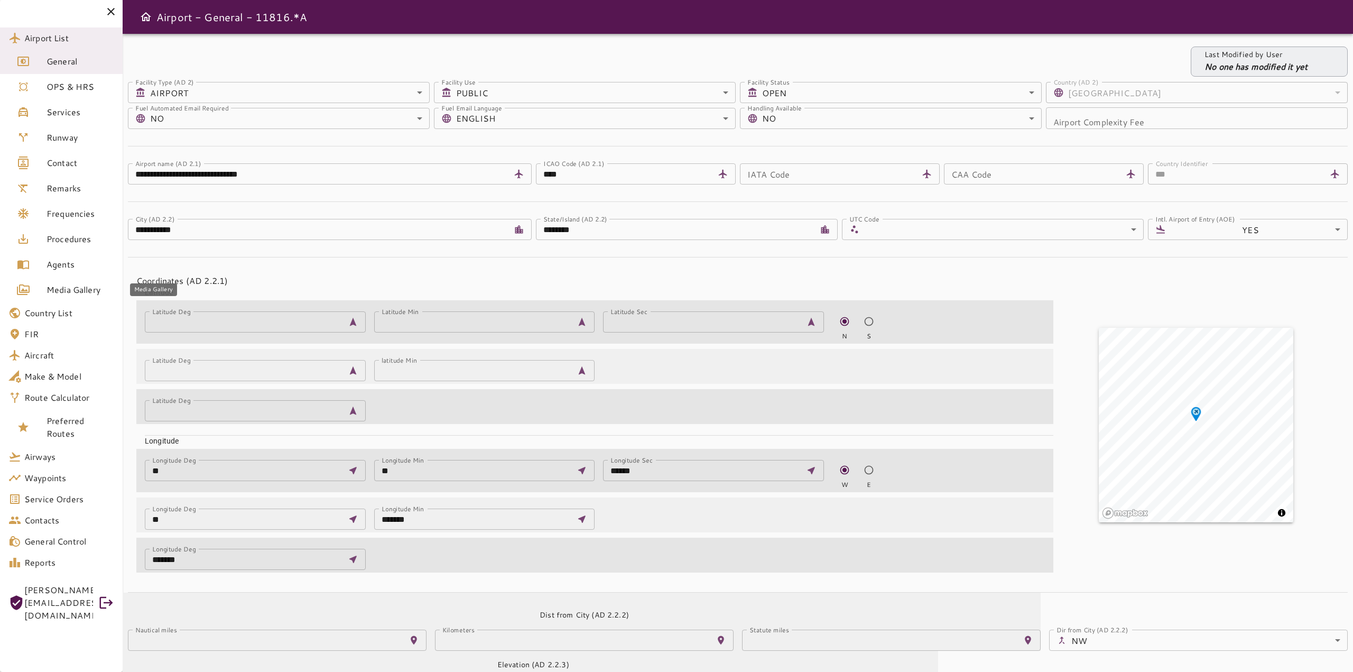
click at [65, 290] on span "Media Gallery" at bounding box center [81, 289] width 68 height 13
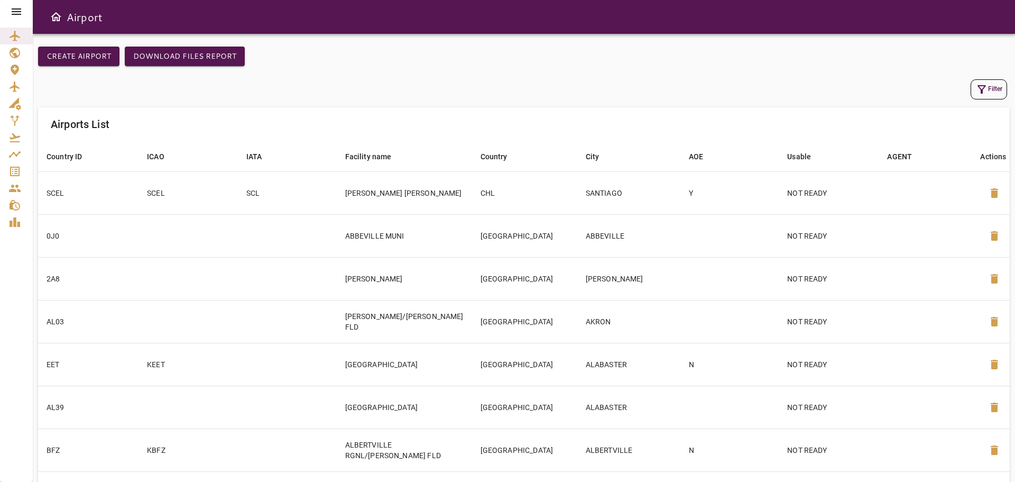
click at [21, 10] on icon at bounding box center [16, 11] width 13 height 13
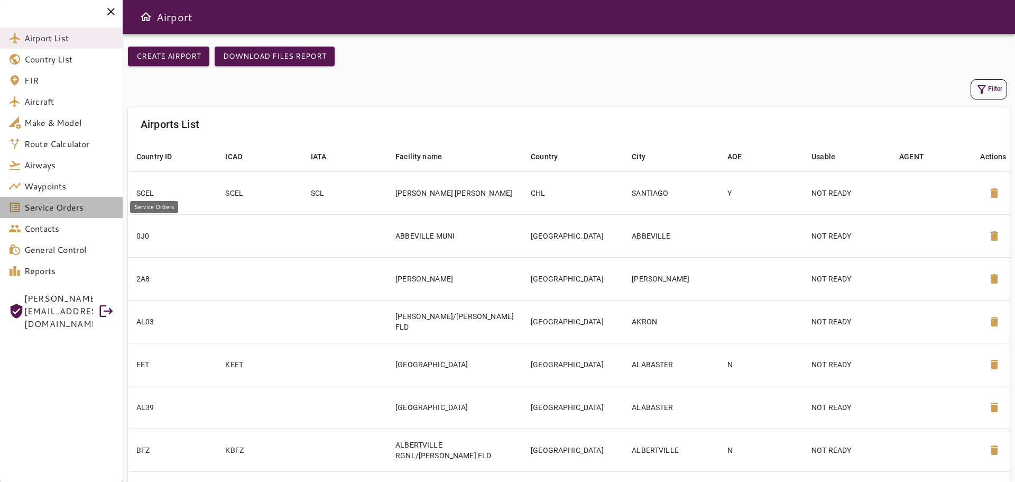
click at [61, 205] on span "Service Orders" at bounding box center [69, 207] width 90 height 13
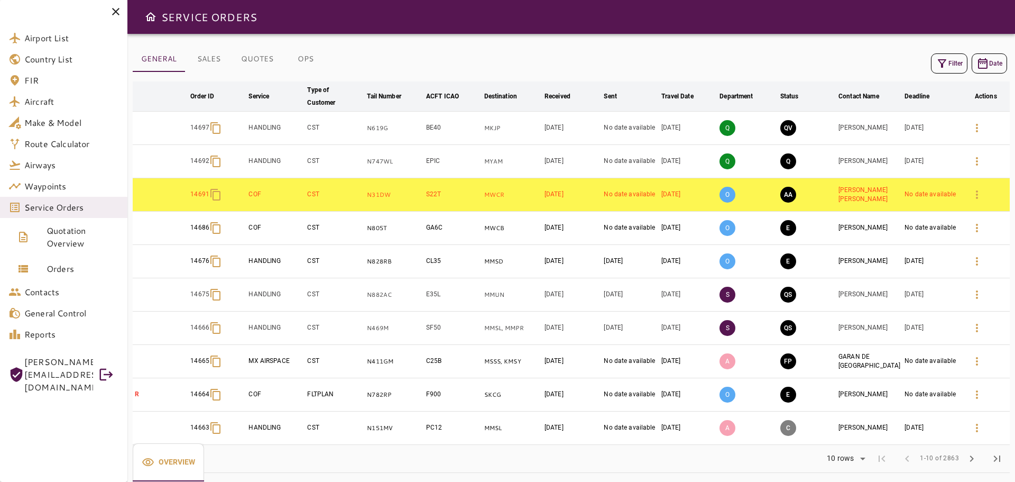
click at [962, 61] on button "Filter" at bounding box center [949, 63] width 36 height 20
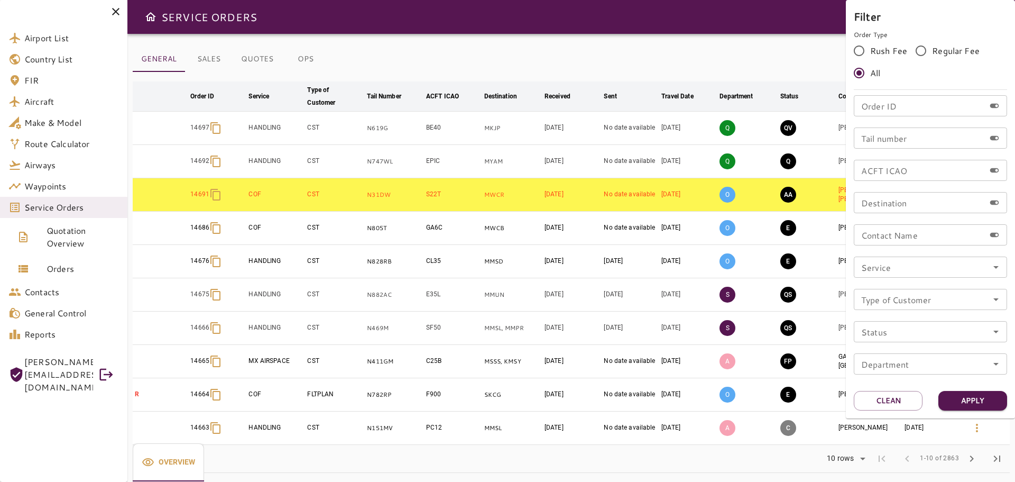
click at [903, 112] on input "Order ID" at bounding box center [919, 105] width 131 height 21
type input "*****"
click at [976, 405] on button "Apply" at bounding box center [972, 401] width 69 height 20
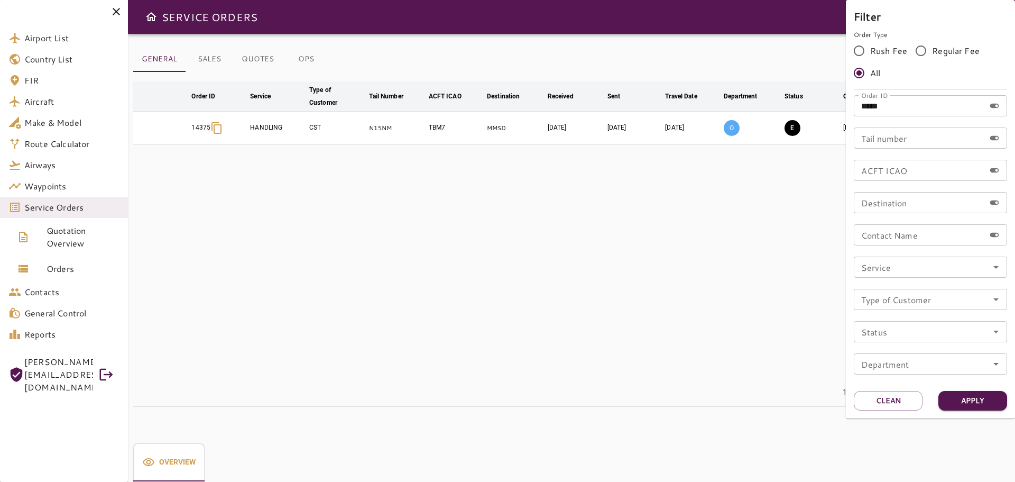
click at [589, 259] on div at bounding box center [507, 241] width 1015 height 482
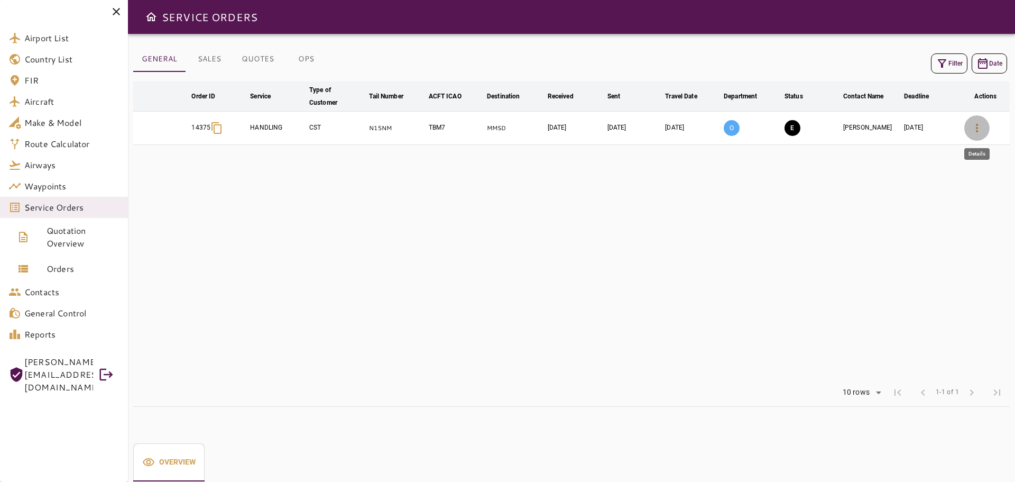
click at [975, 130] on icon "button" at bounding box center [977, 128] width 13 height 13
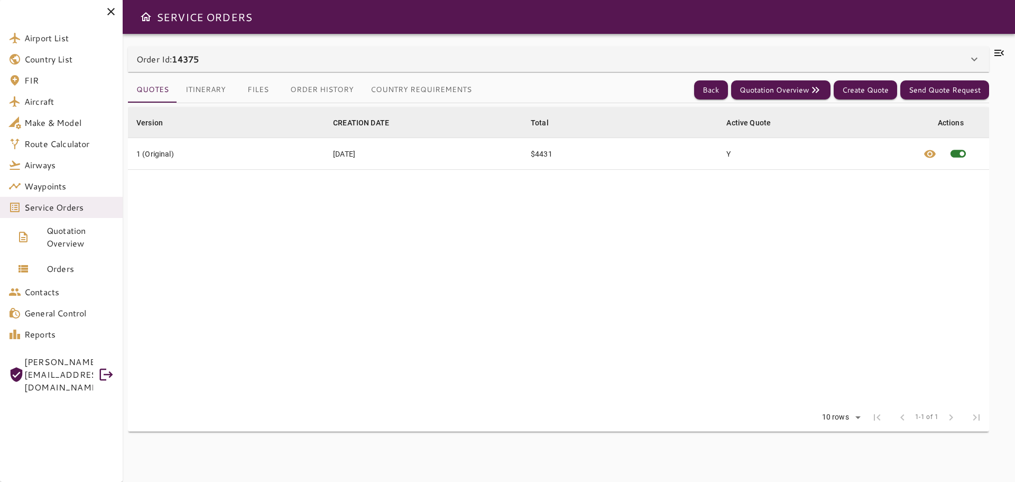
click at [1000, 53] on icon at bounding box center [999, 53] width 13 height 13
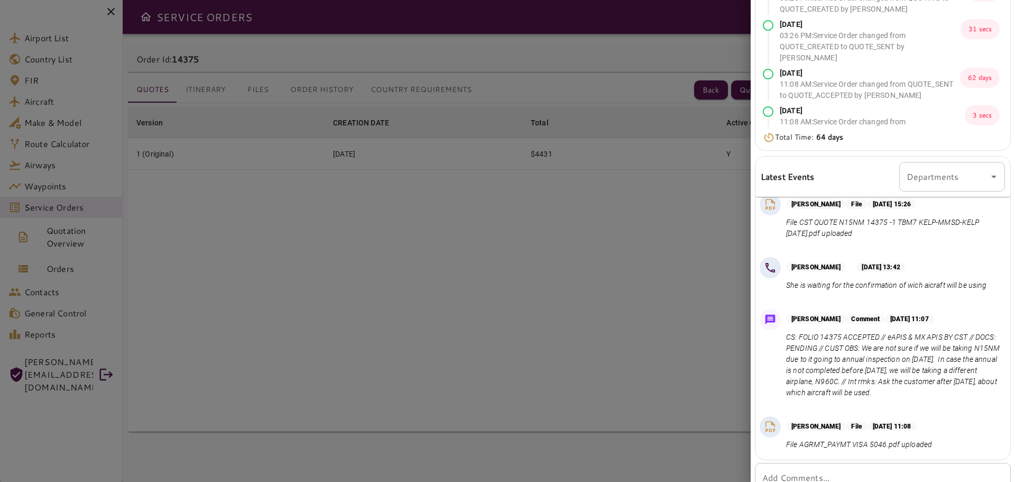
scroll to position [196, 0]
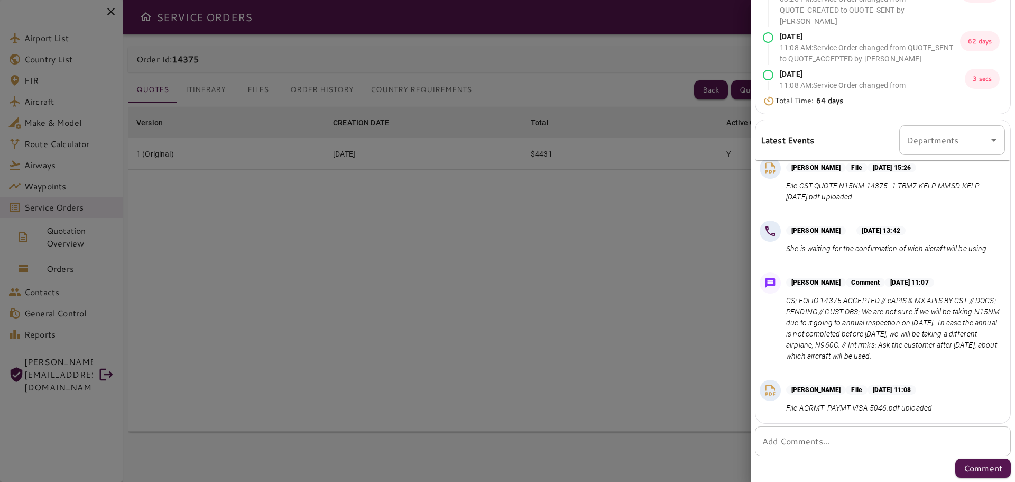
drag, startPoint x: 886, startPoint y: 300, endPoint x: 916, endPoint y: 355, distance: 63.2
click at [916, 355] on p "CS: FOLIO 14375 ACCEPTED // eAPIS & MX APIS BY CST // DOCS: PENDING // CUST OBS…" at bounding box center [893, 328] width 215 height 67
copy p "We are not sure if we will be taking N15NM due to it going to annual inspection…"
click at [528, 184] on div at bounding box center [507, 241] width 1015 height 482
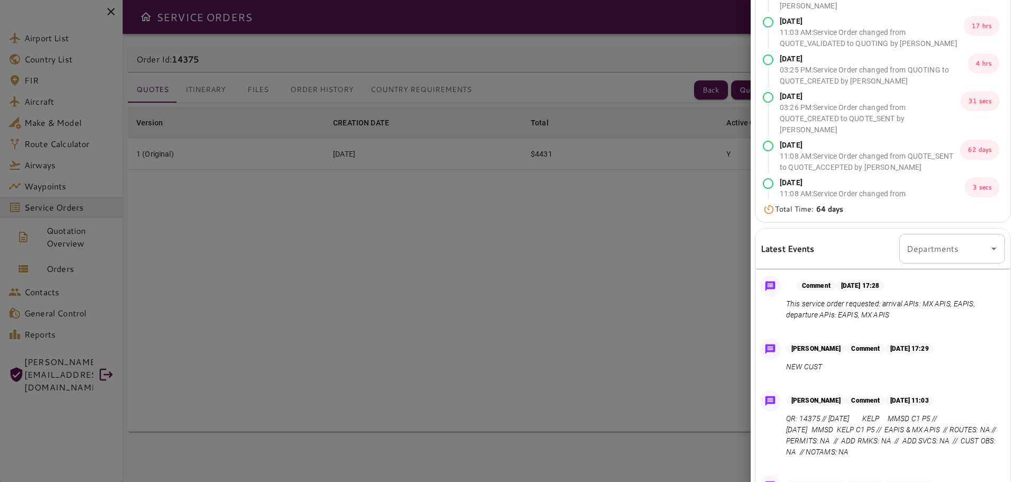
scroll to position [0, 0]
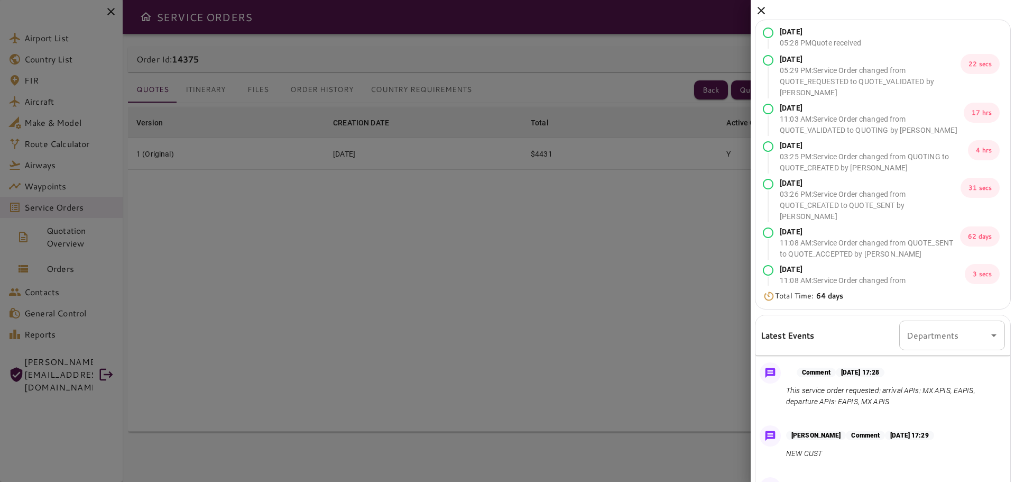
click at [758, 11] on icon at bounding box center [761, 10] width 13 height 13
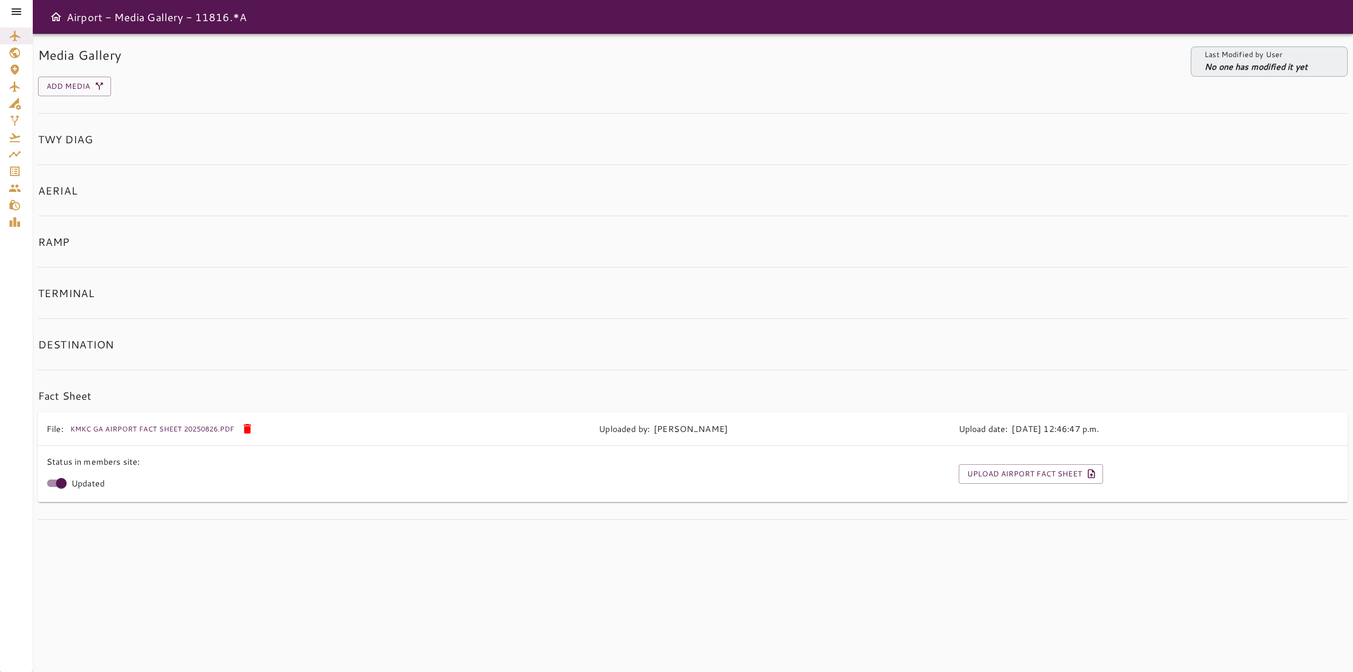
click at [14, 14] on icon at bounding box center [17, 11] width 10 height 6
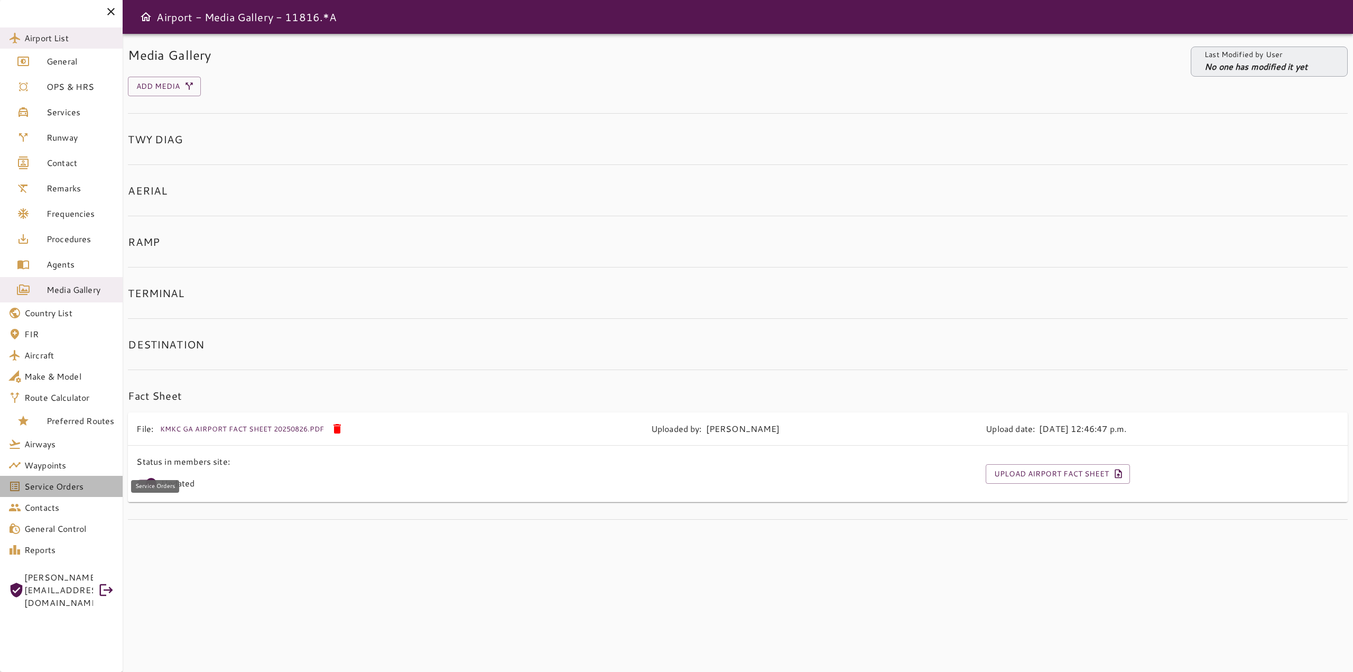
click at [61, 484] on span "Service Orders" at bounding box center [69, 486] width 90 height 13
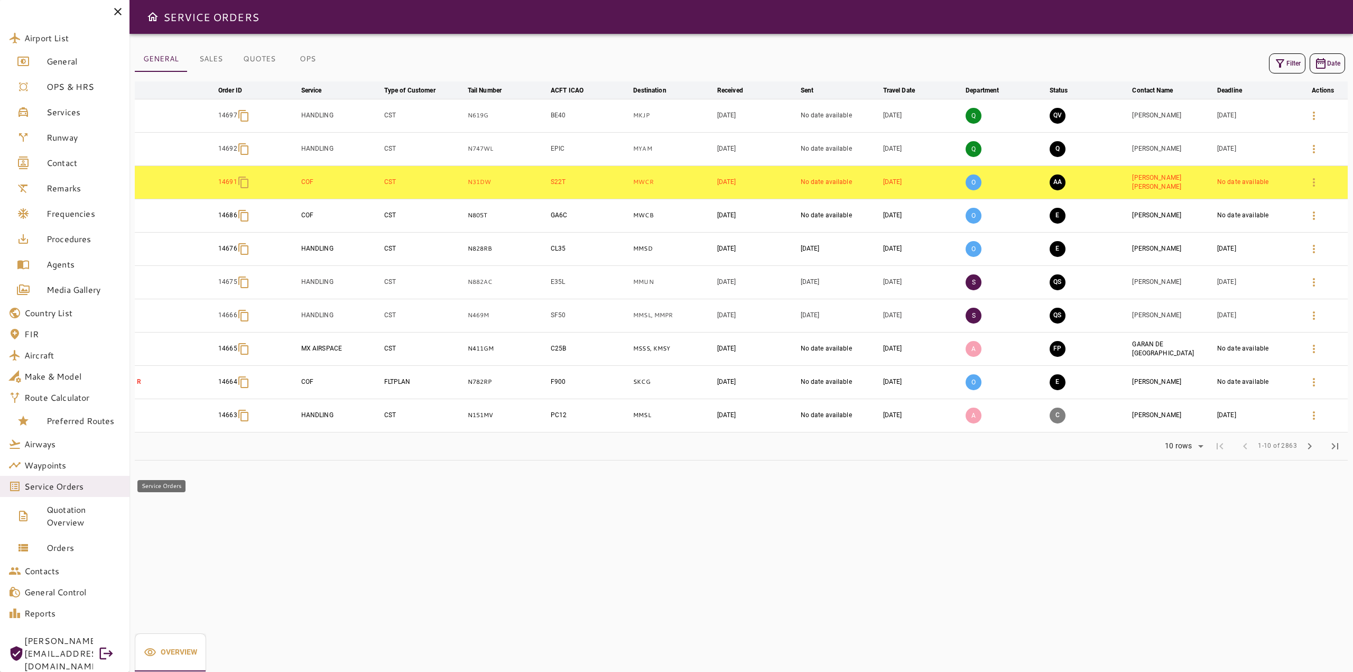
click at [93, 489] on span "Service Orders" at bounding box center [72, 486] width 97 height 13
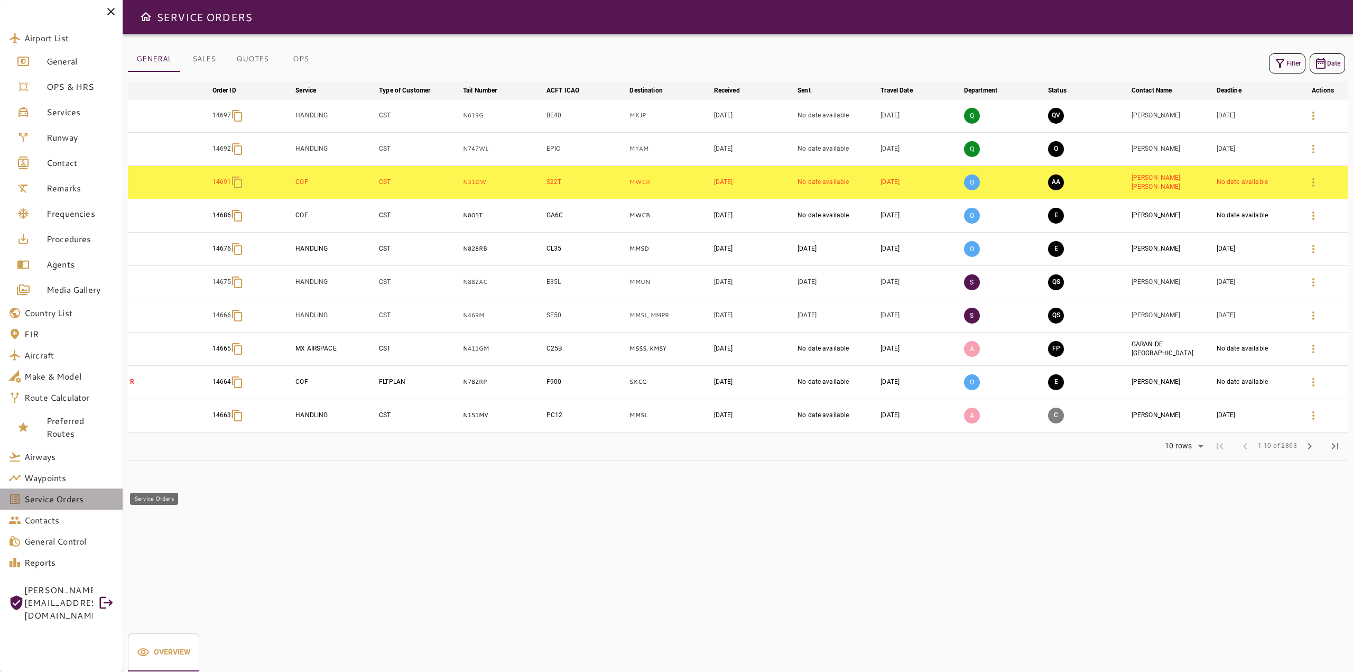
click at [90, 502] on span "Service Orders" at bounding box center [69, 499] width 90 height 13
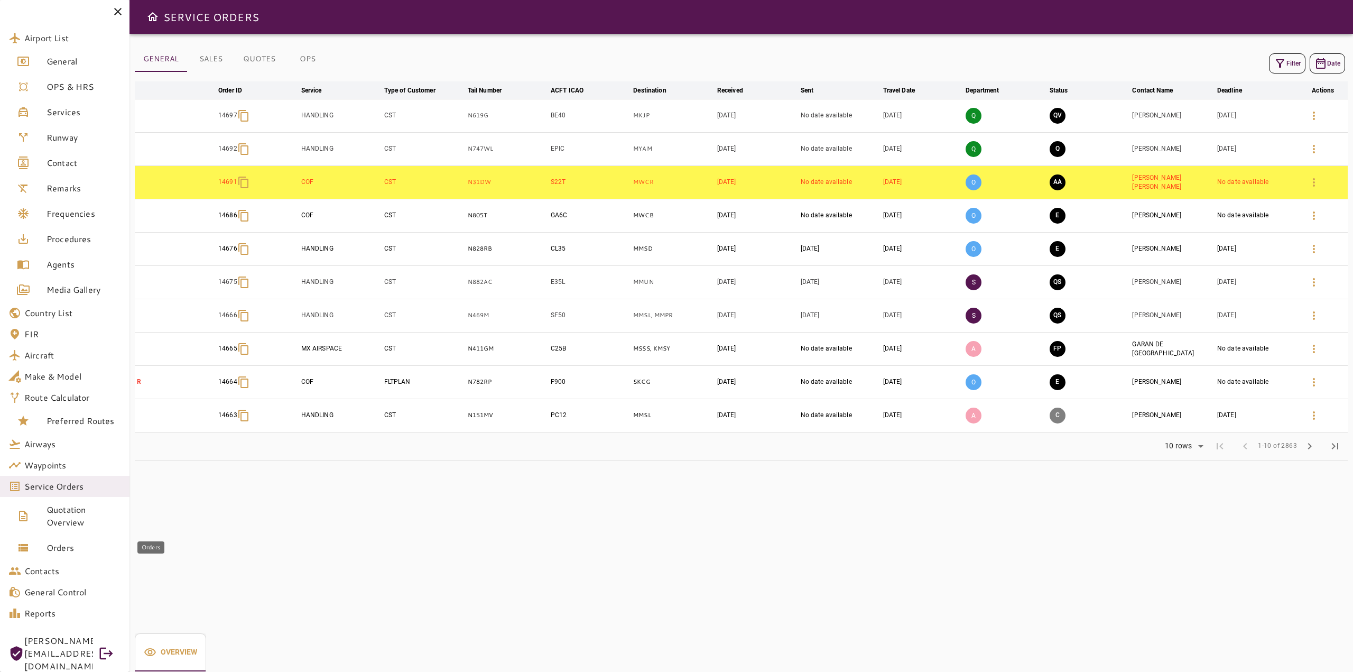
click at [77, 549] on span "Orders" at bounding box center [84, 547] width 75 height 13
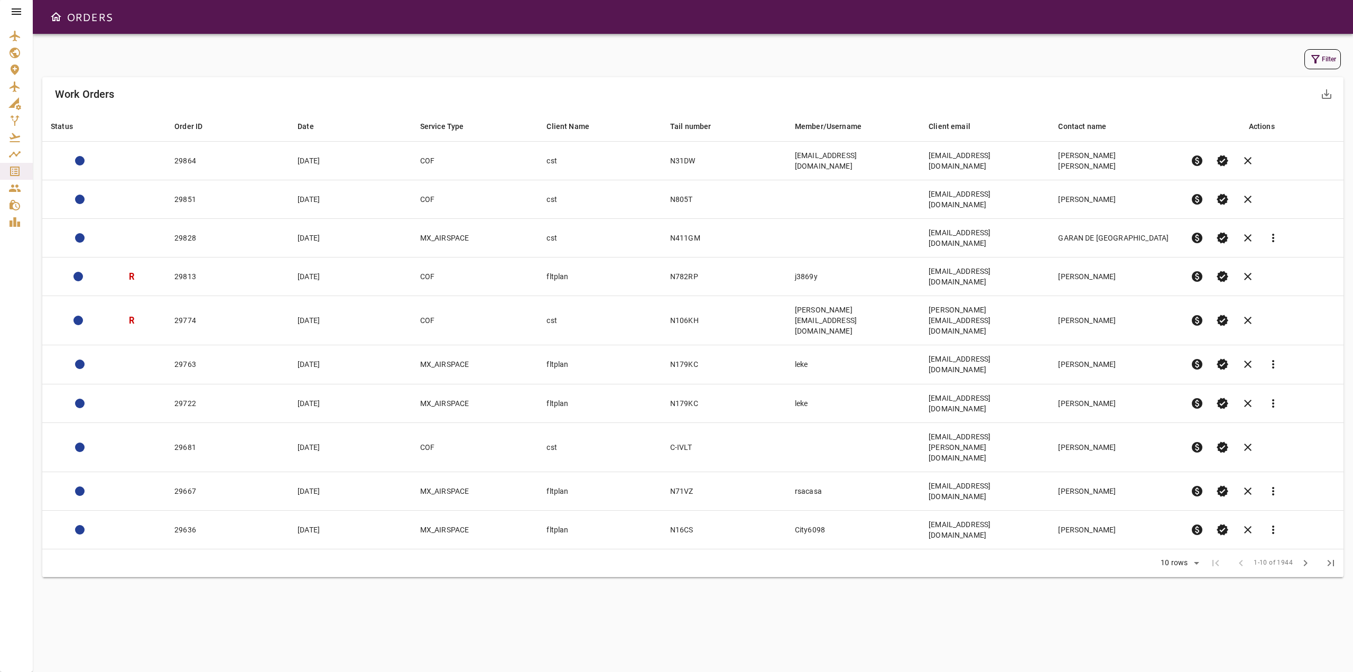
click at [1335, 58] on button "Filter" at bounding box center [1323, 59] width 36 height 20
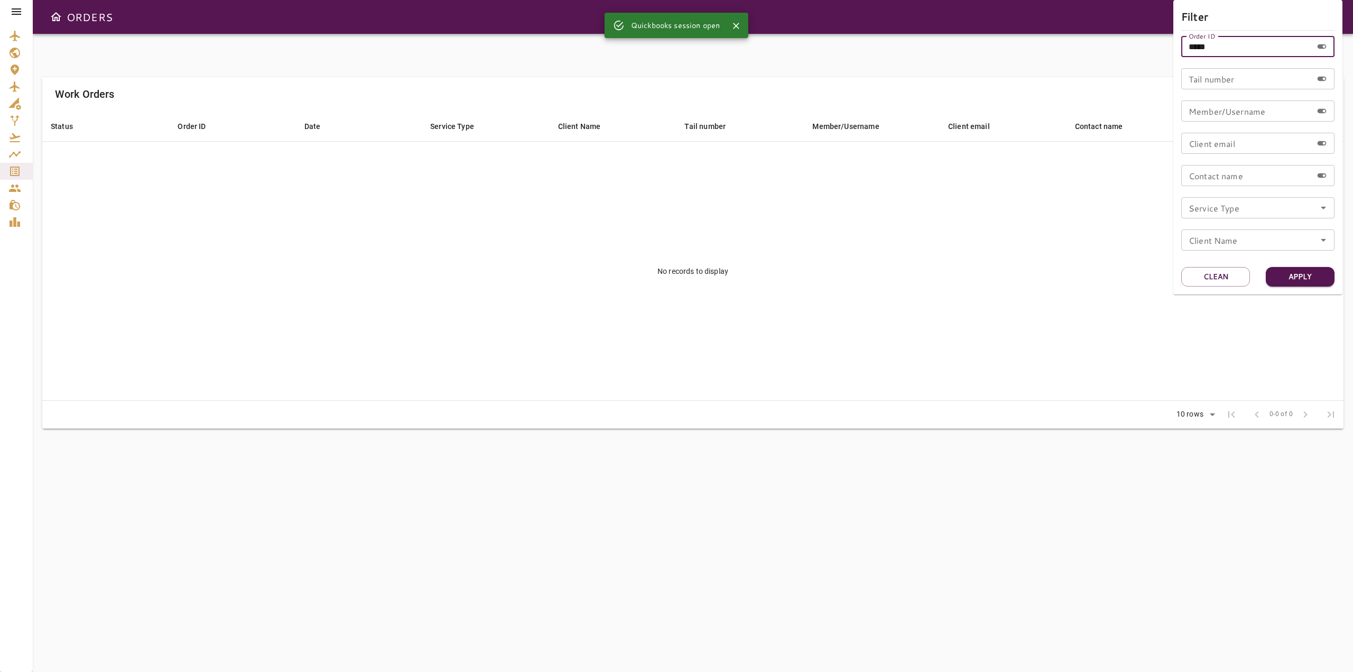
click at [1255, 42] on input "*****" at bounding box center [1247, 46] width 131 height 21
type input "*"
type input "*******"
drag, startPoint x: 1229, startPoint y: 46, endPoint x: 1161, endPoint y: 48, distance: 68.2
click at [1161, 48] on div "Filter Order ID ******* Order ID Tail number Tail number Member/Username Member…" at bounding box center [676, 336] width 1353 height 672
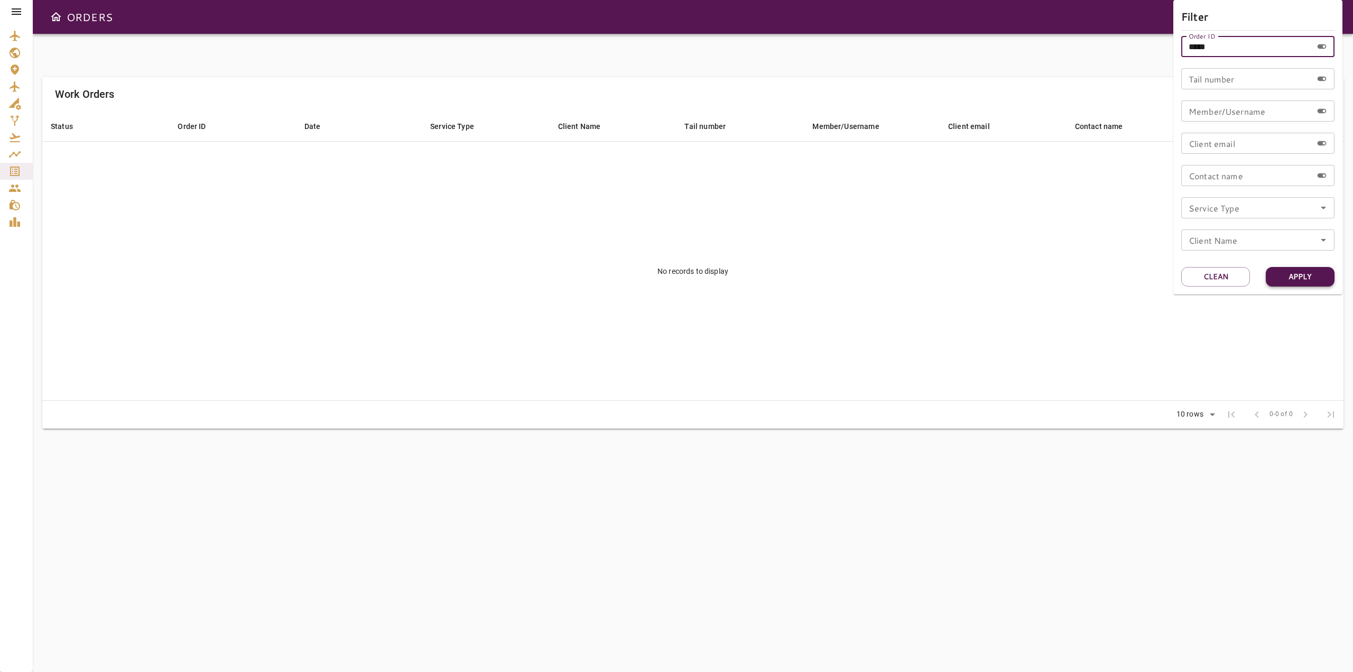
type input "*****"
click at [1303, 279] on button "Apply" at bounding box center [1300, 277] width 69 height 20
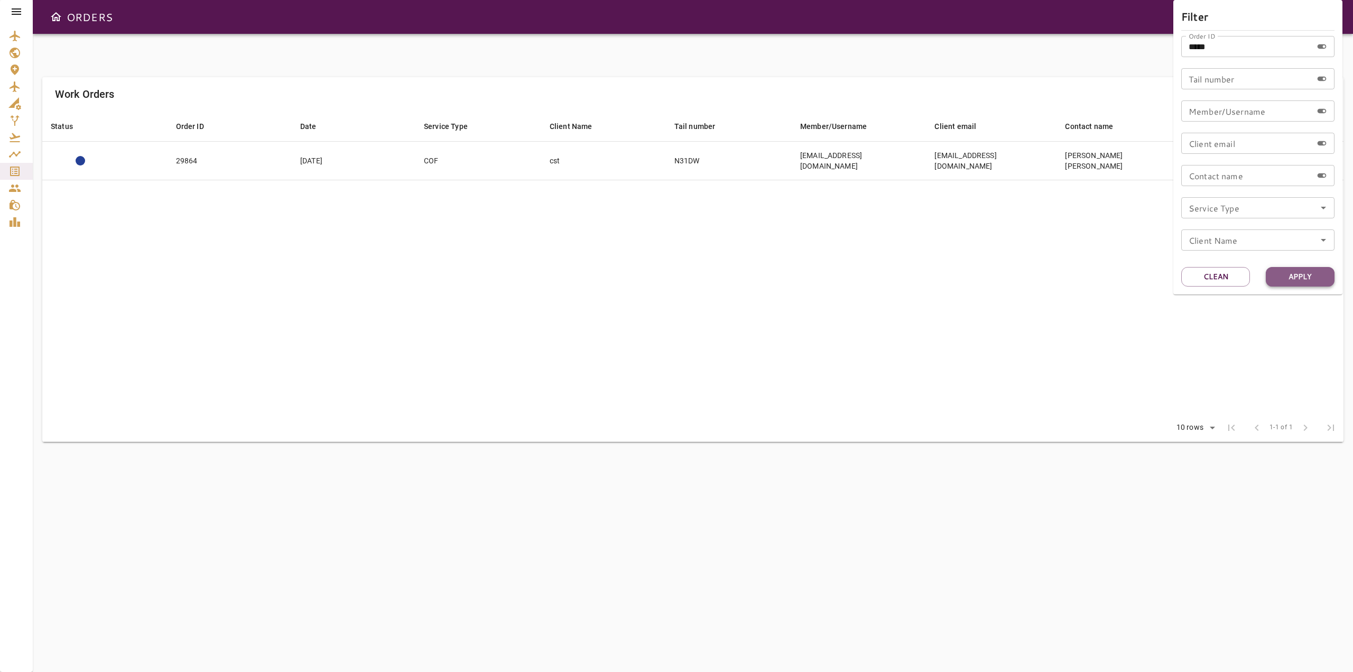
click at [1303, 279] on button "Apply" at bounding box center [1300, 277] width 69 height 20
click at [733, 289] on div at bounding box center [676, 336] width 1353 height 672
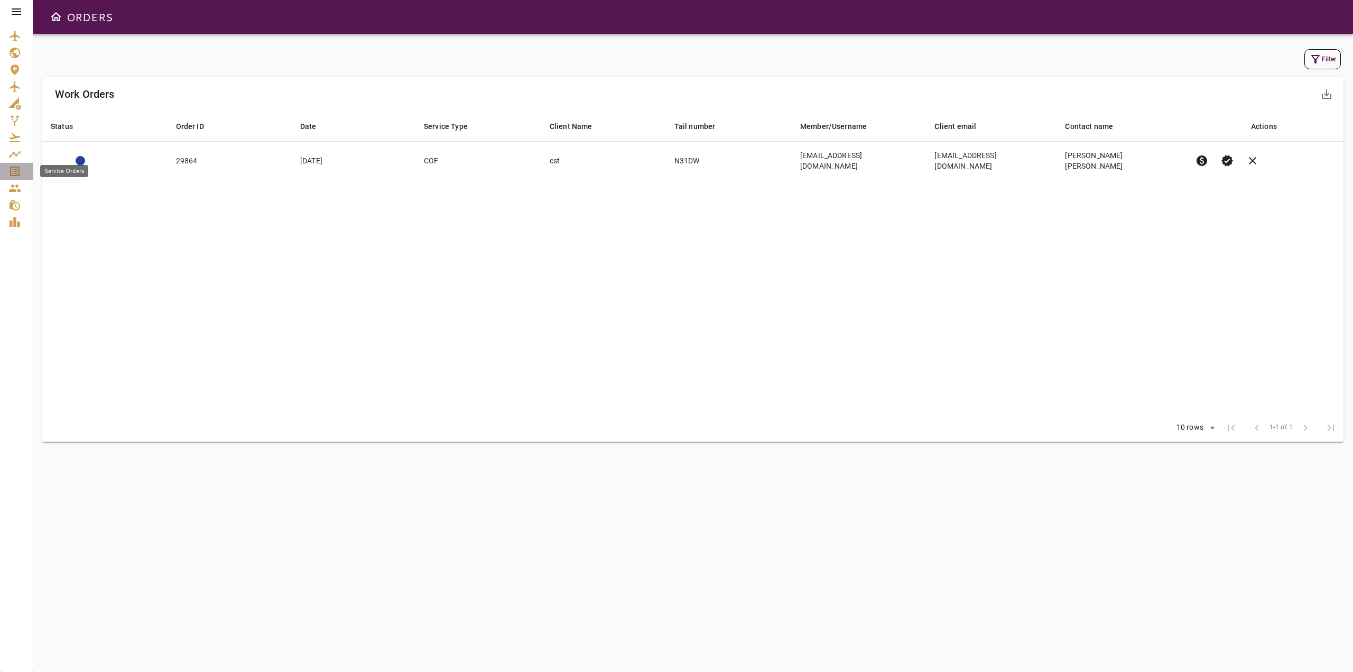
click at [12, 176] on icon "Service Orders" at bounding box center [15, 172] width 10 height 10
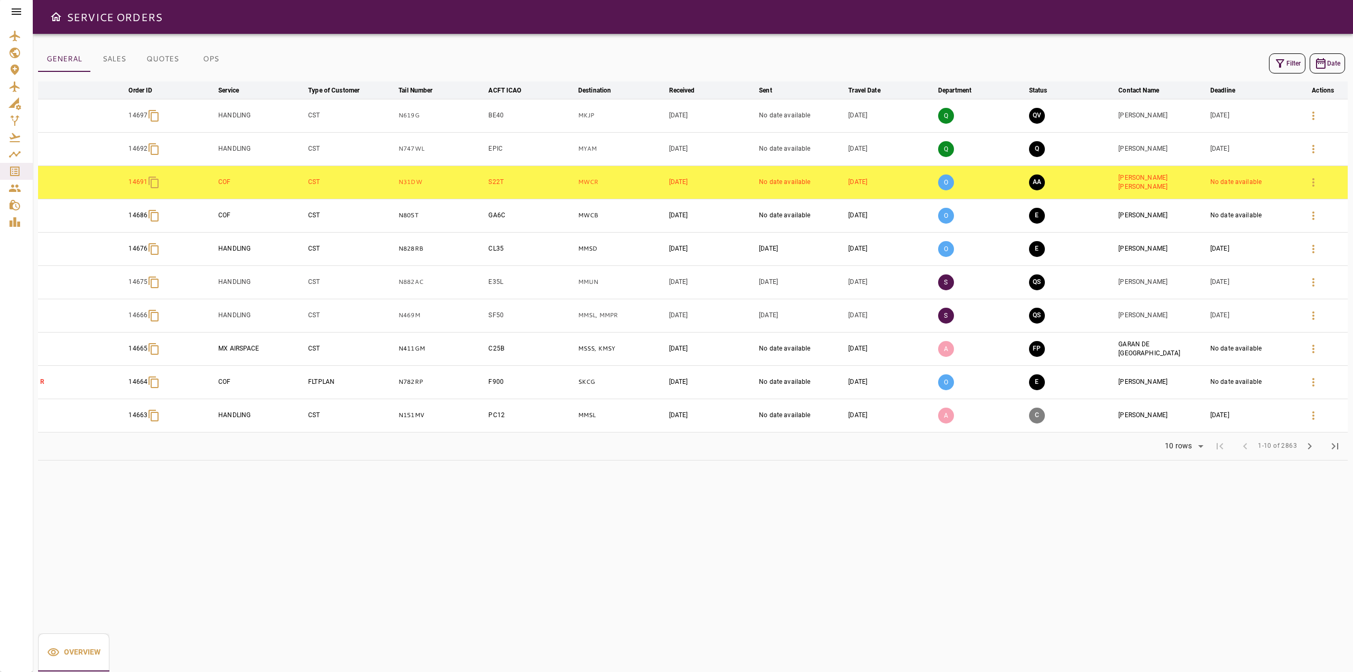
click at [1285, 63] on icon "button" at bounding box center [1280, 63] width 13 height 13
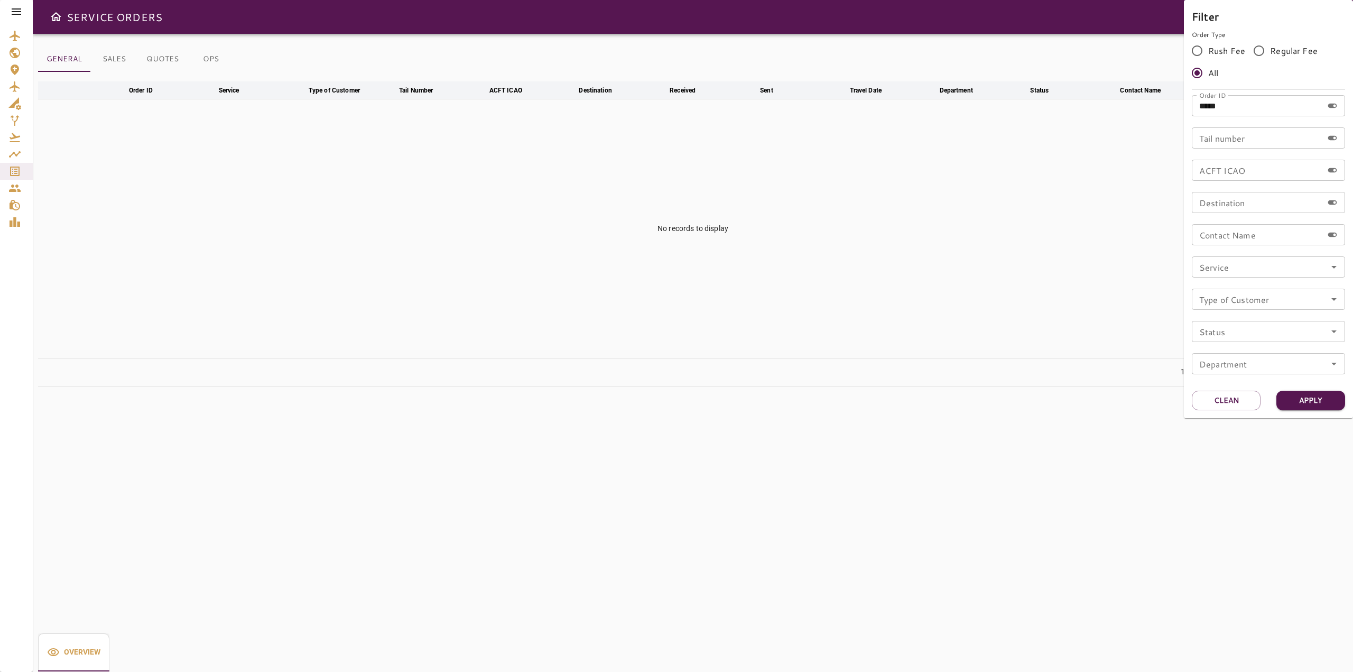
click at [1298, 269] on input "Service" at bounding box center [1268, 267] width 147 height 15
click at [1231, 333] on li "COF" at bounding box center [1268, 335] width 153 height 19
type input "***"
click at [1309, 398] on button "Apply" at bounding box center [1311, 401] width 69 height 20
drag, startPoint x: 1236, startPoint y: 400, endPoint x: 1235, endPoint y: 390, distance: 9.5
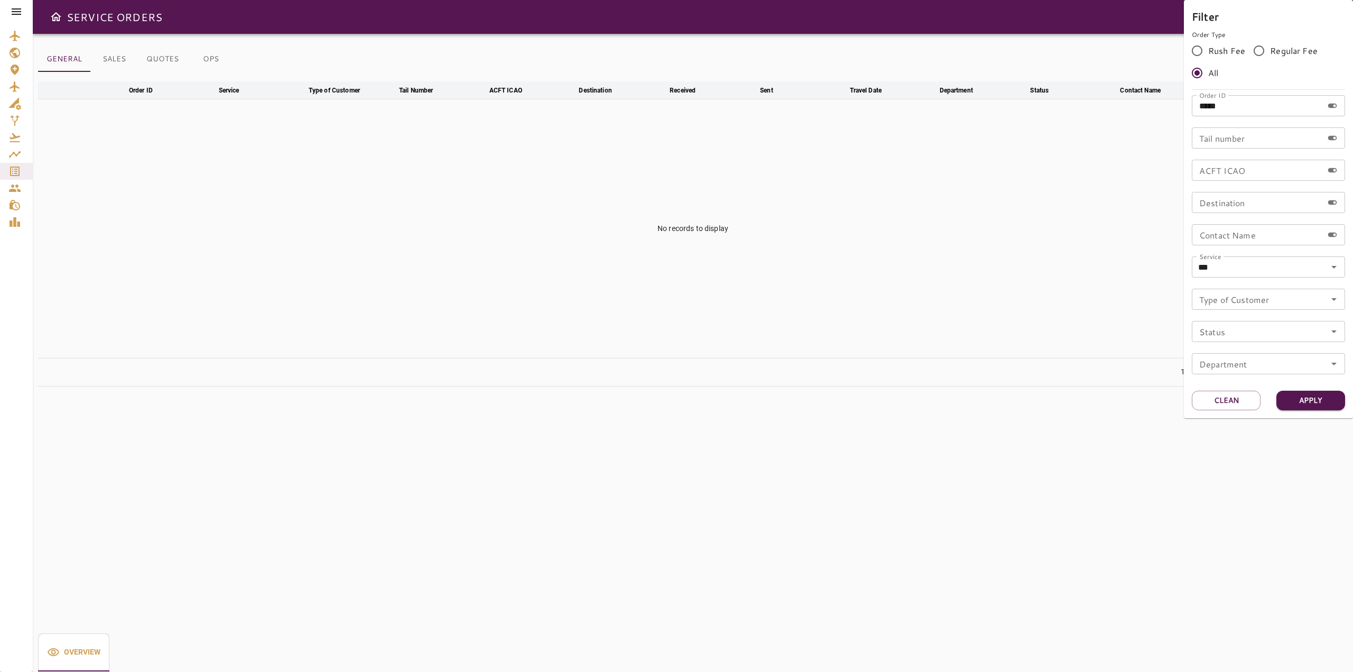
click at [1236, 399] on button "Clean" at bounding box center [1226, 401] width 69 height 20
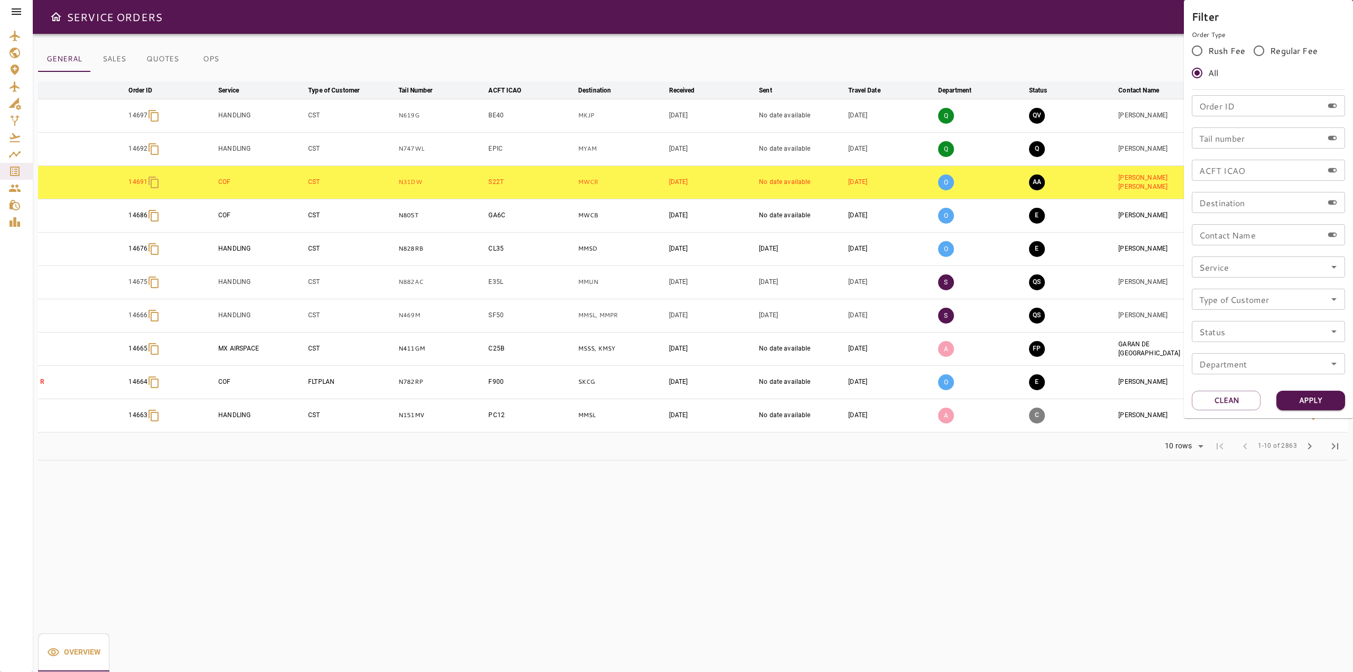
click at [1319, 269] on input "Service" at bounding box center [1268, 267] width 147 height 15
click at [1224, 335] on li "COF" at bounding box center [1268, 335] width 153 height 19
type input "***"
click at [1314, 396] on button "Apply" at bounding box center [1311, 401] width 69 height 20
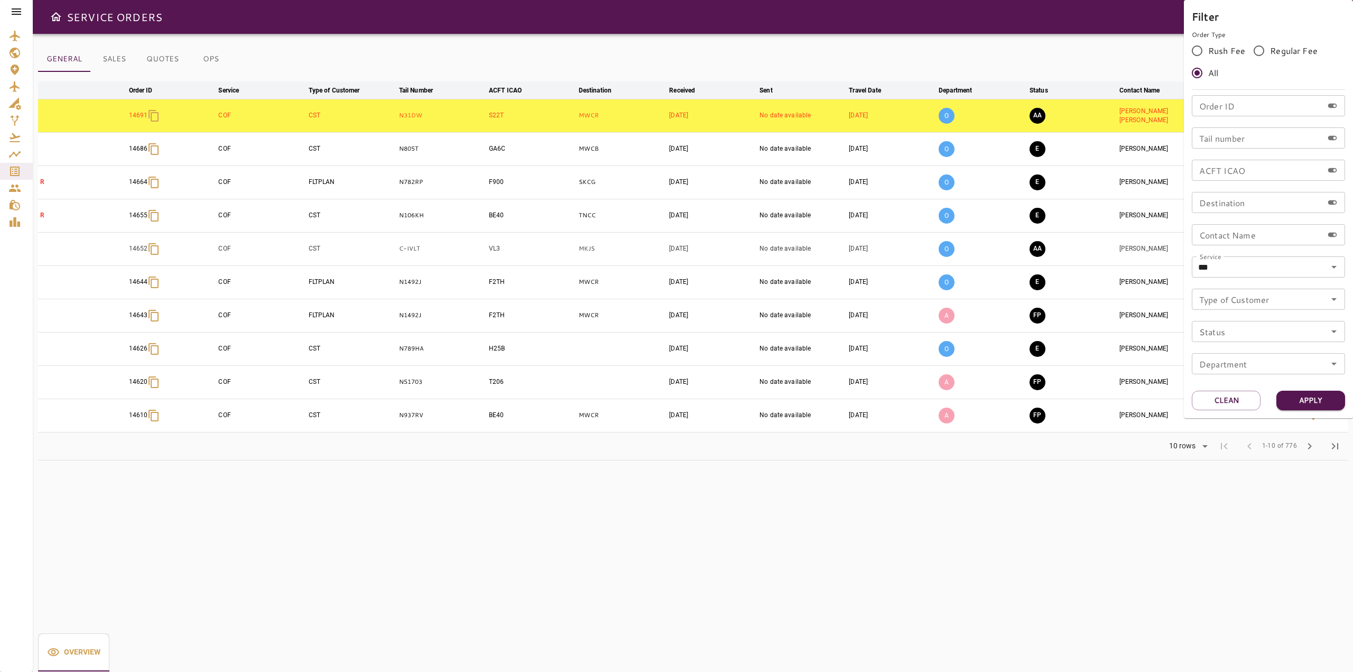
click at [579, 45] on div at bounding box center [676, 336] width 1353 height 672
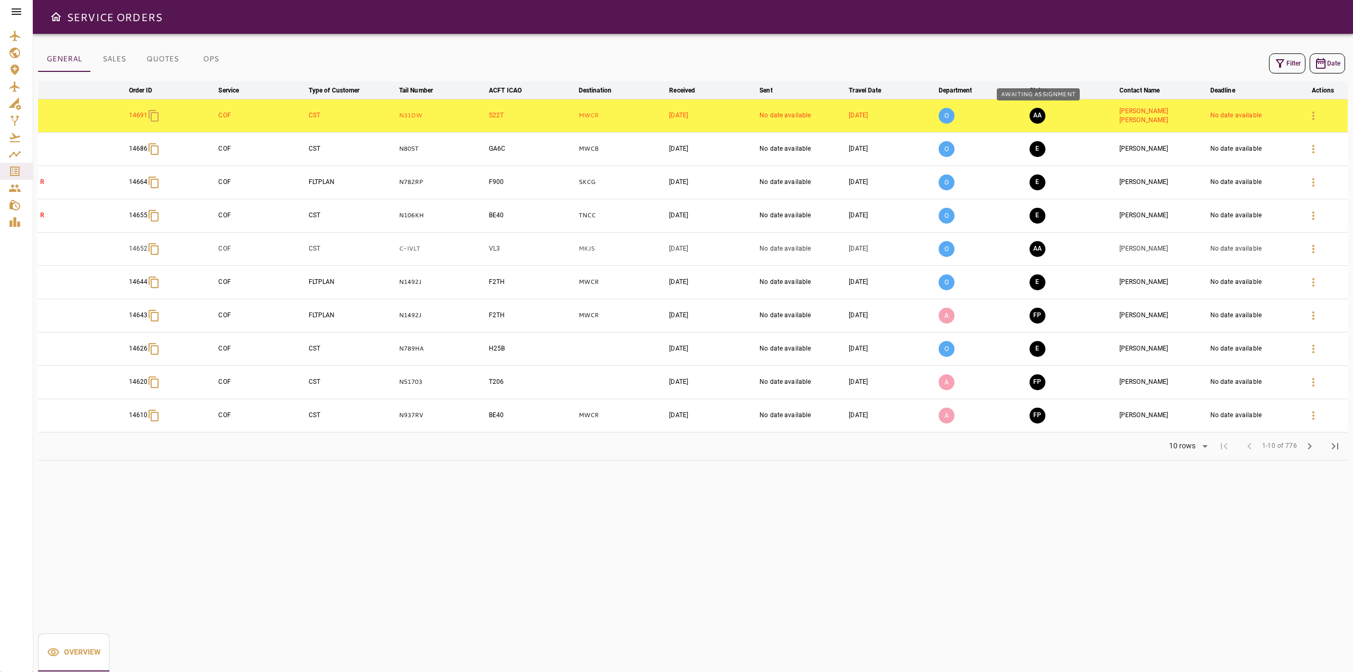
click at [1040, 117] on button "AA" at bounding box center [1038, 116] width 16 height 16
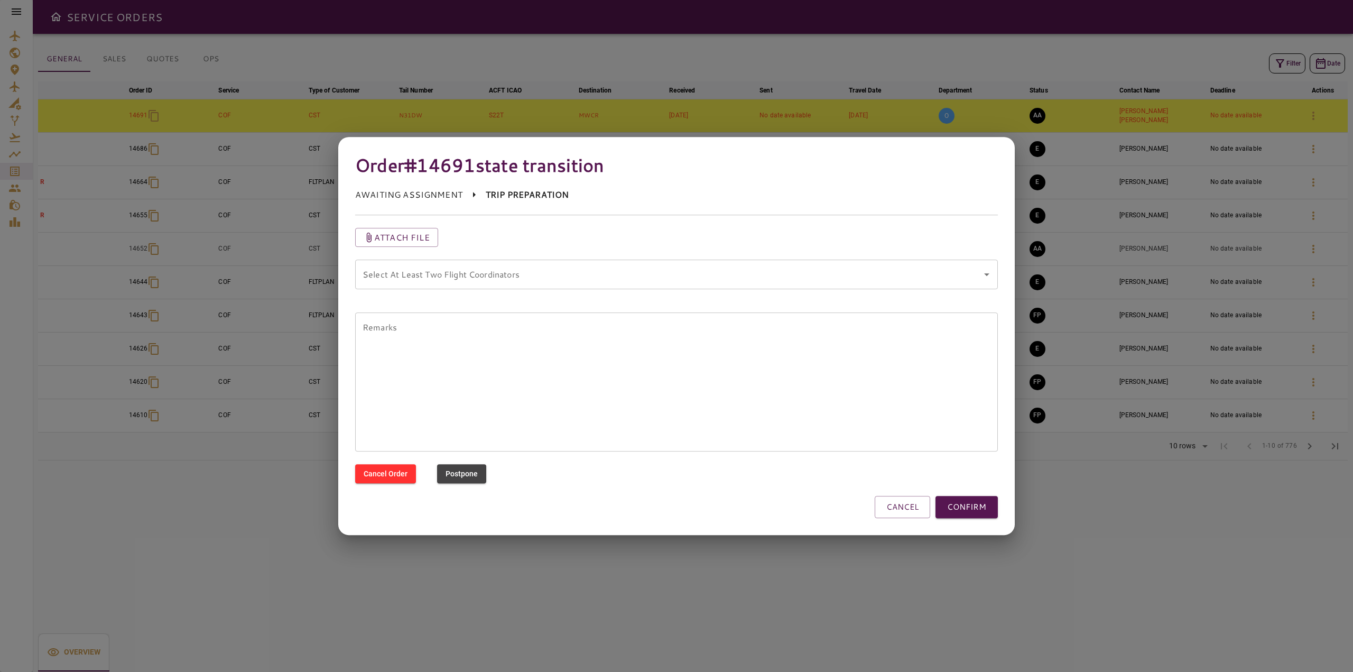
click at [472, 285] on div "Select At Least Two Flight Coordinators" at bounding box center [676, 275] width 643 height 30
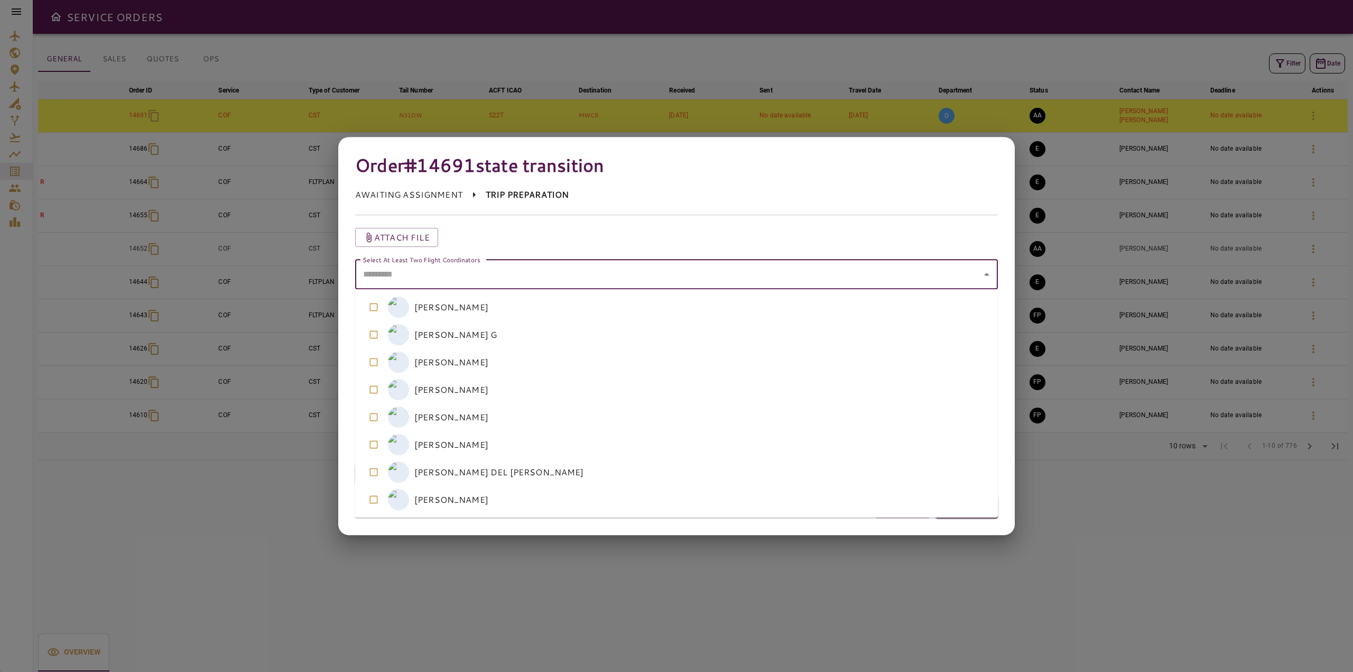
click at [487, 270] on coordinators "Select At Least Two Flight Coordinators" at bounding box center [669, 274] width 618 height 20
click at [451, 417] on coordinators-option-4 "M [PERSON_NAME]" at bounding box center [676, 416] width 643 height 27
click at [441, 442] on coordinators-option-5 "A [PERSON_NAME]" at bounding box center [676, 444] width 643 height 27
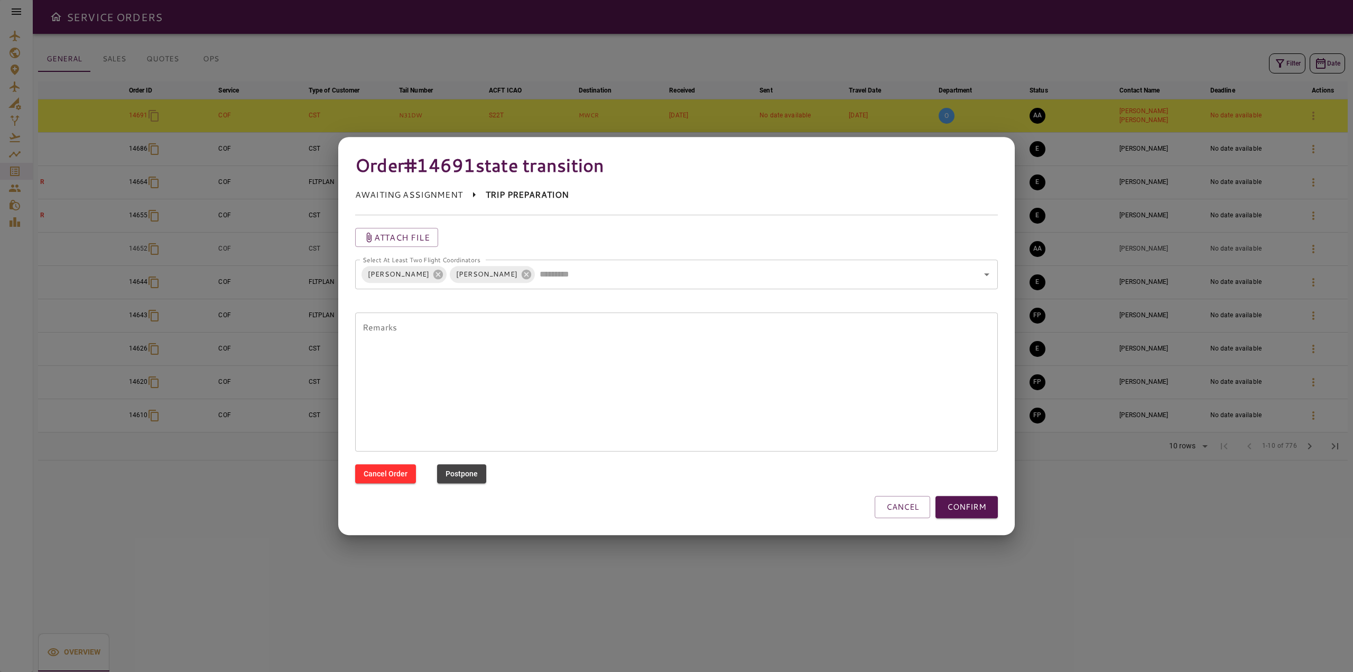
click at [517, 198] on p "TRIP PREPARATION" at bounding box center [527, 195] width 83 height 13
click at [977, 513] on button "CONFIRM" at bounding box center [967, 507] width 62 height 22
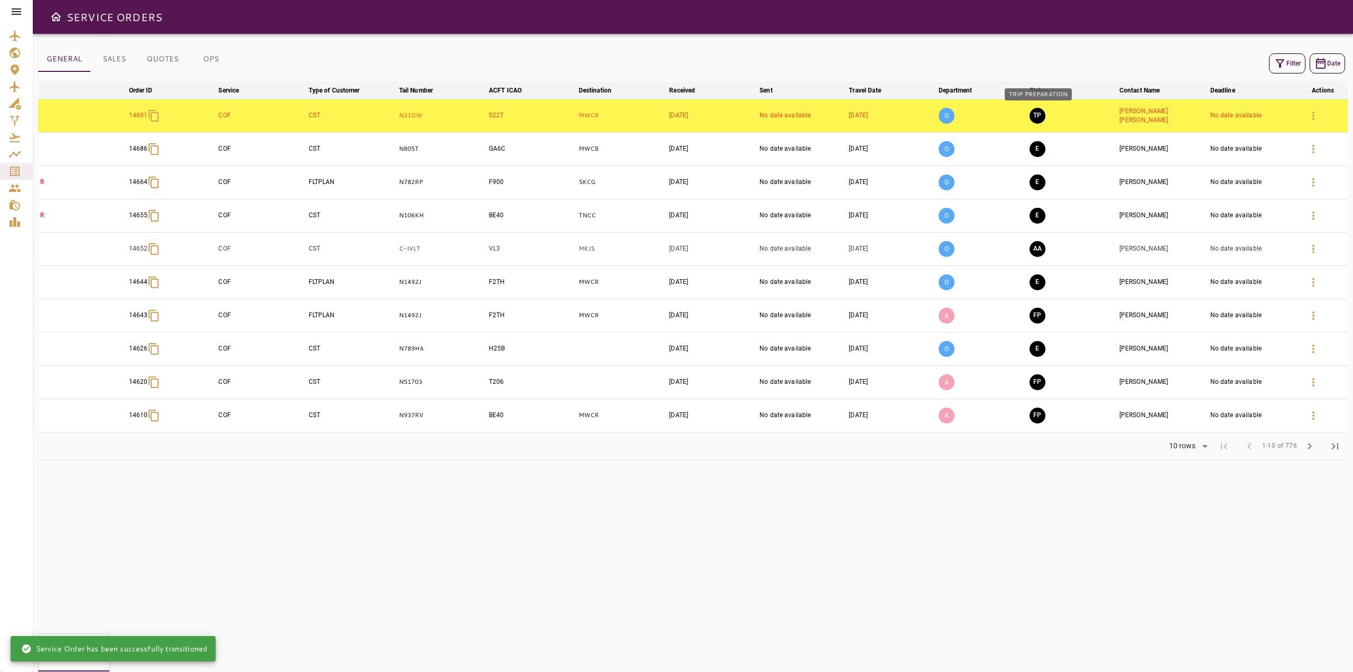
click at [1033, 115] on button "TP" at bounding box center [1038, 116] width 16 height 16
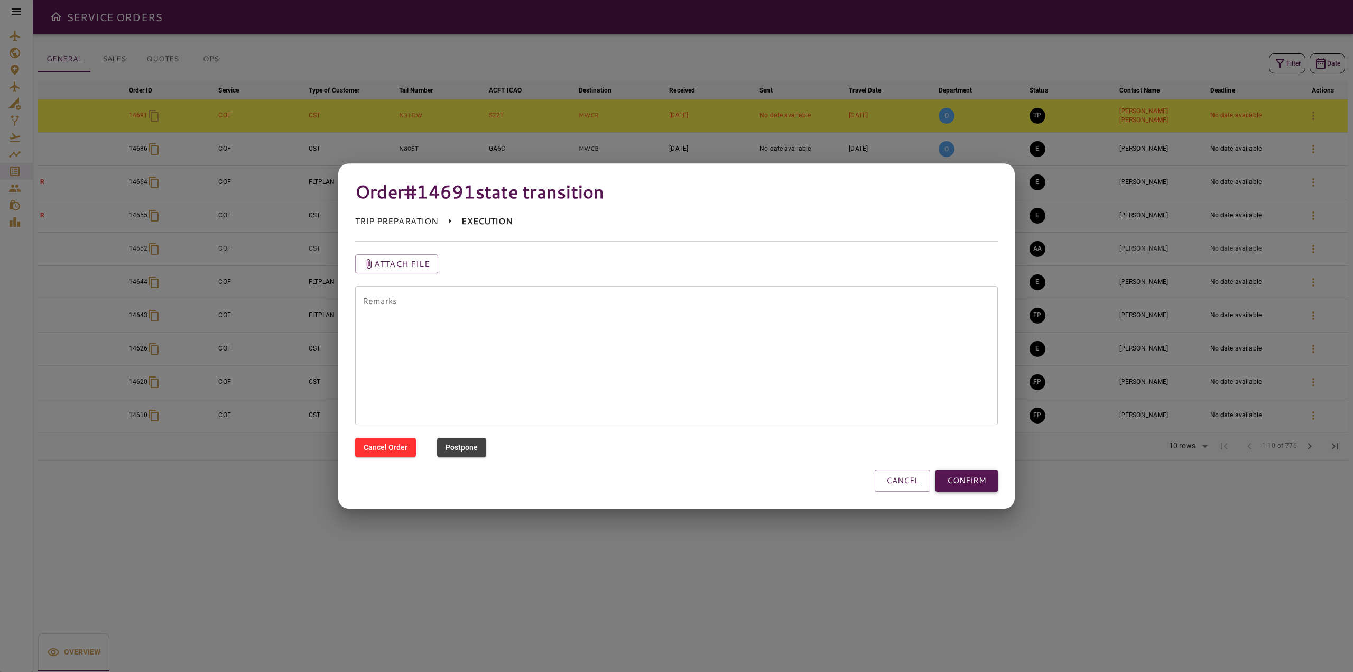
click at [969, 481] on button "CONFIRM" at bounding box center [967, 480] width 62 height 22
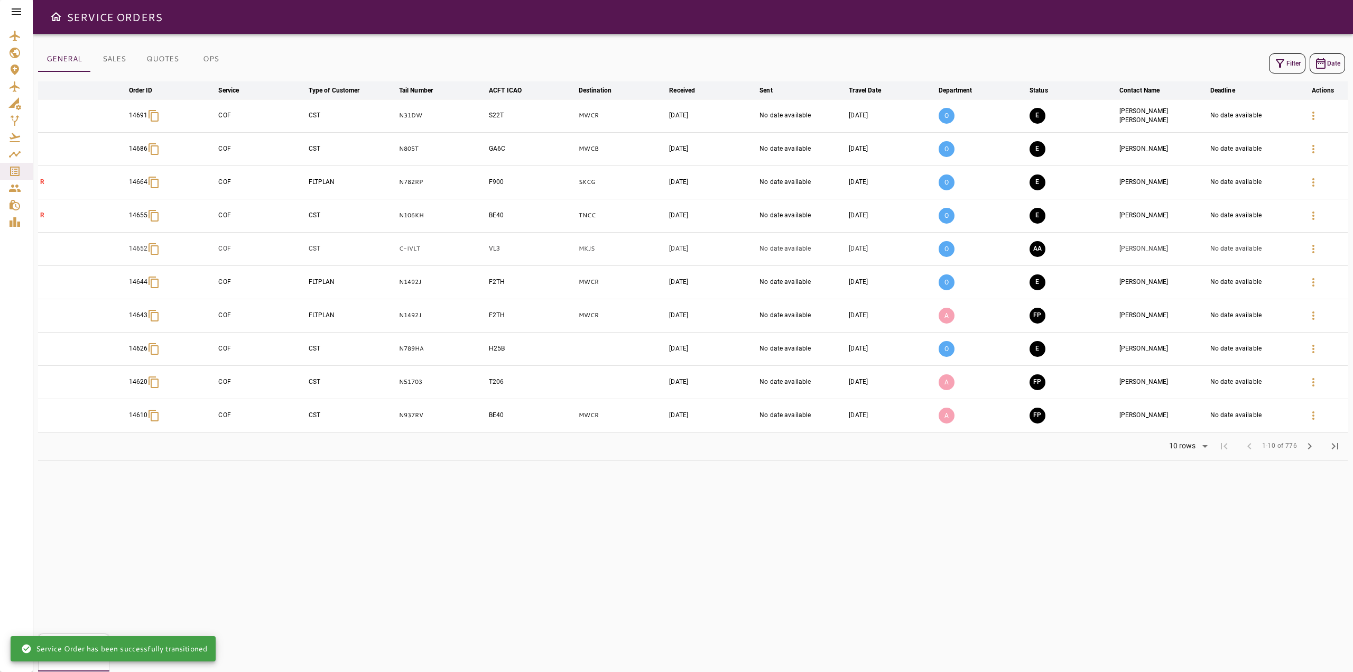
click at [968, 506] on div "GENERAL SALES QUOTES OPS Filter Date arrow_downward Order ID arrow_downward Ser…" at bounding box center [693, 353] width 1321 height 638
click at [18, 8] on icon at bounding box center [17, 11] width 10 height 6
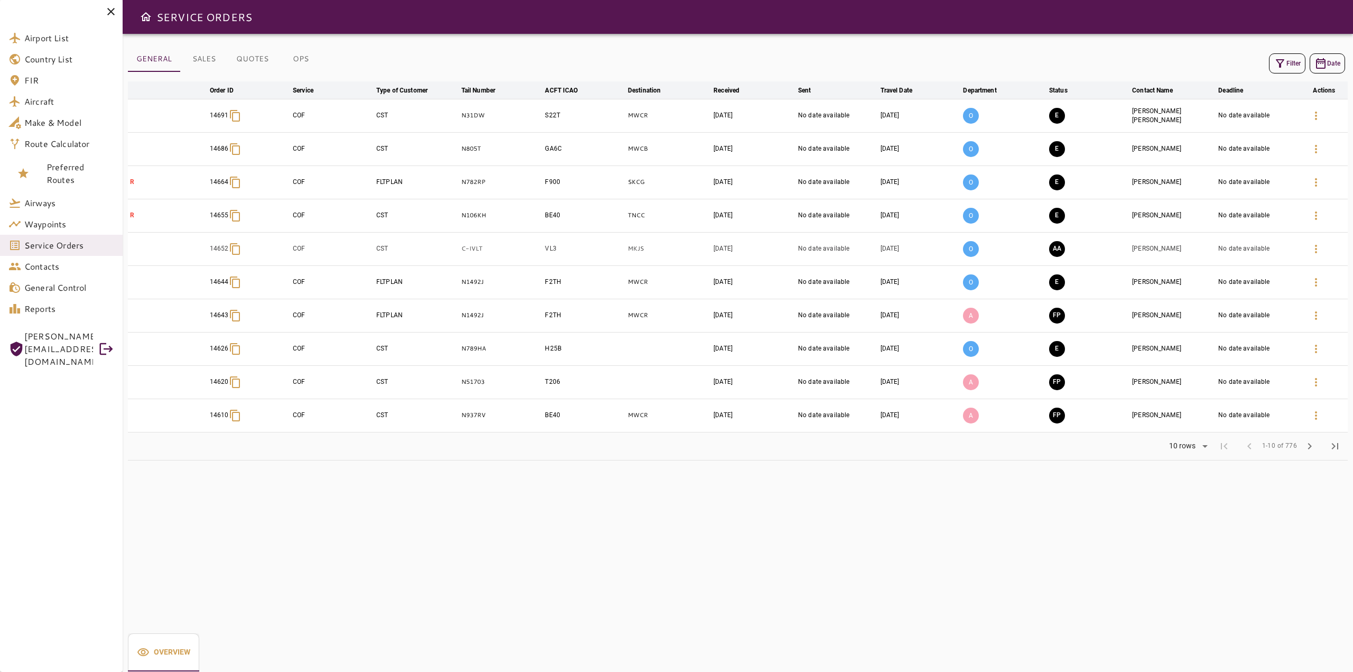
click at [107, 12] on icon at bounding box center [111, 11] width 13 height 13
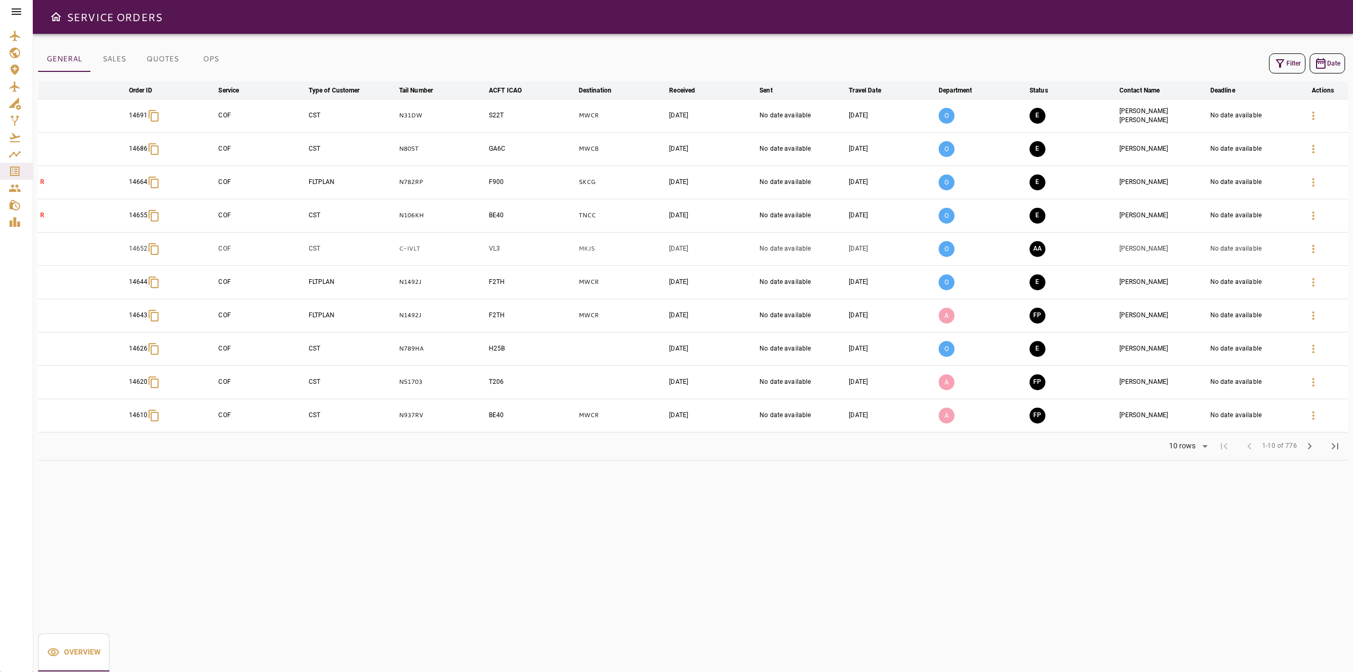
click at [16, 11] on icon at bounding box center [16, 11] width 13 height 13
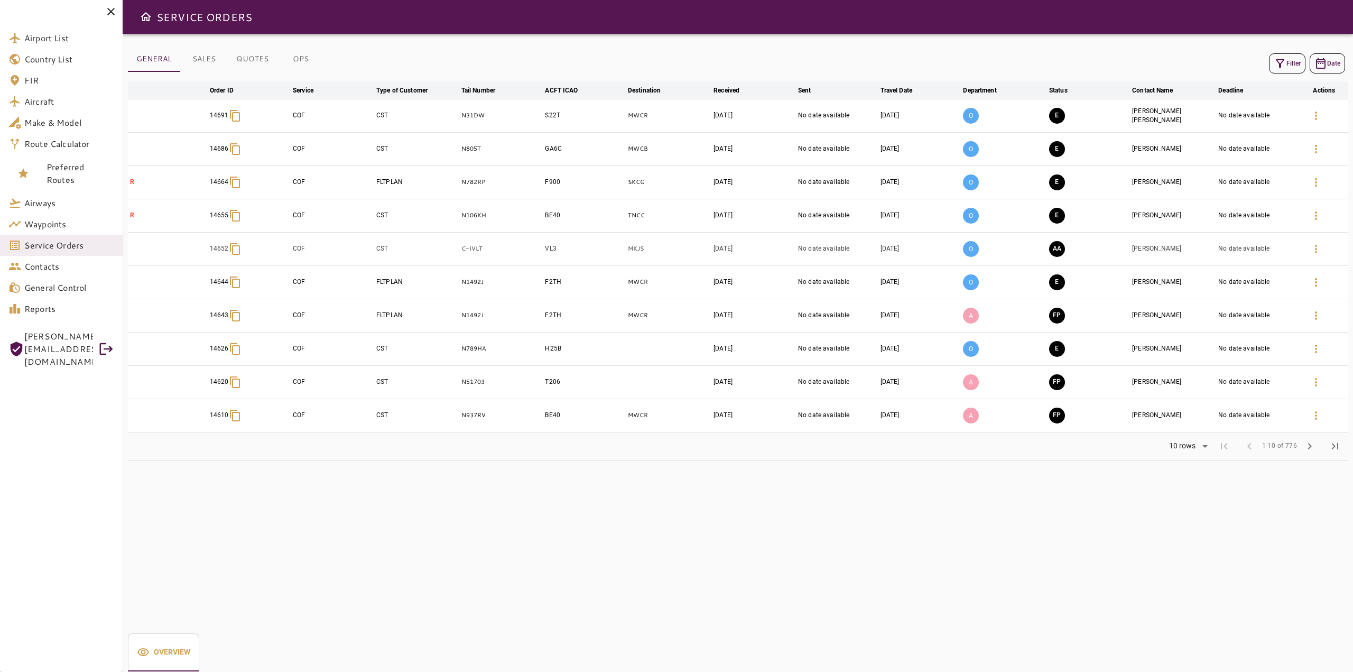
click at [414, 22] on div "SERVICE ORDERS" at bounding box center [738, 17] width 1231 height 34
